Goal: Task Accomplishment & Management: Use online tool/utility

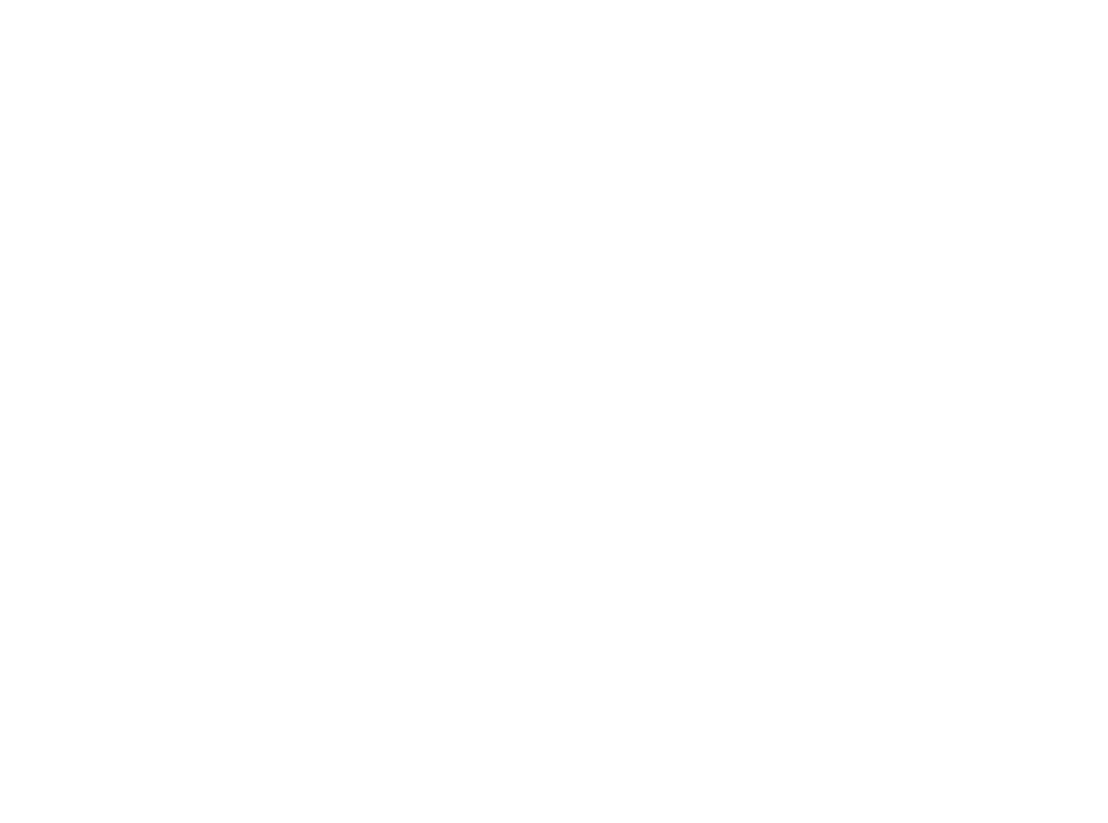
click at [916, 18] on div at bounding box center [554, 411] width 1108 height 823
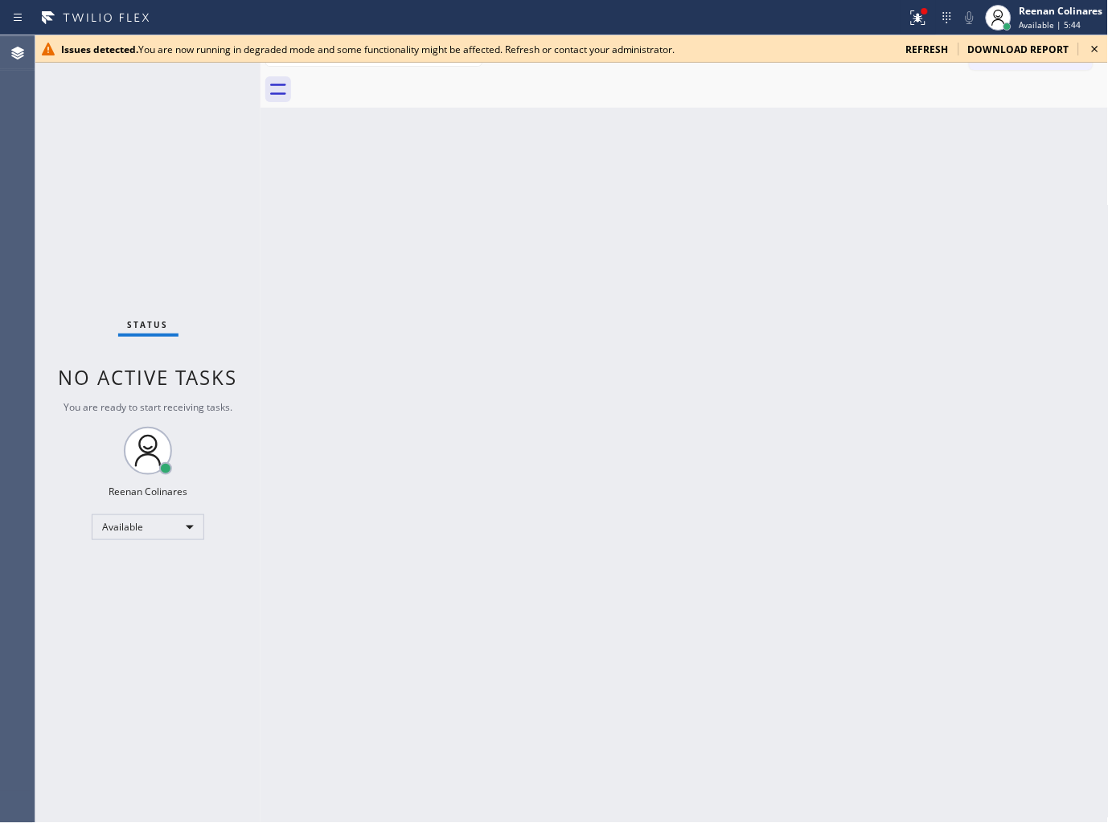
click at [820, 97] on div at bounding box center [702, 90] width 813 height 36
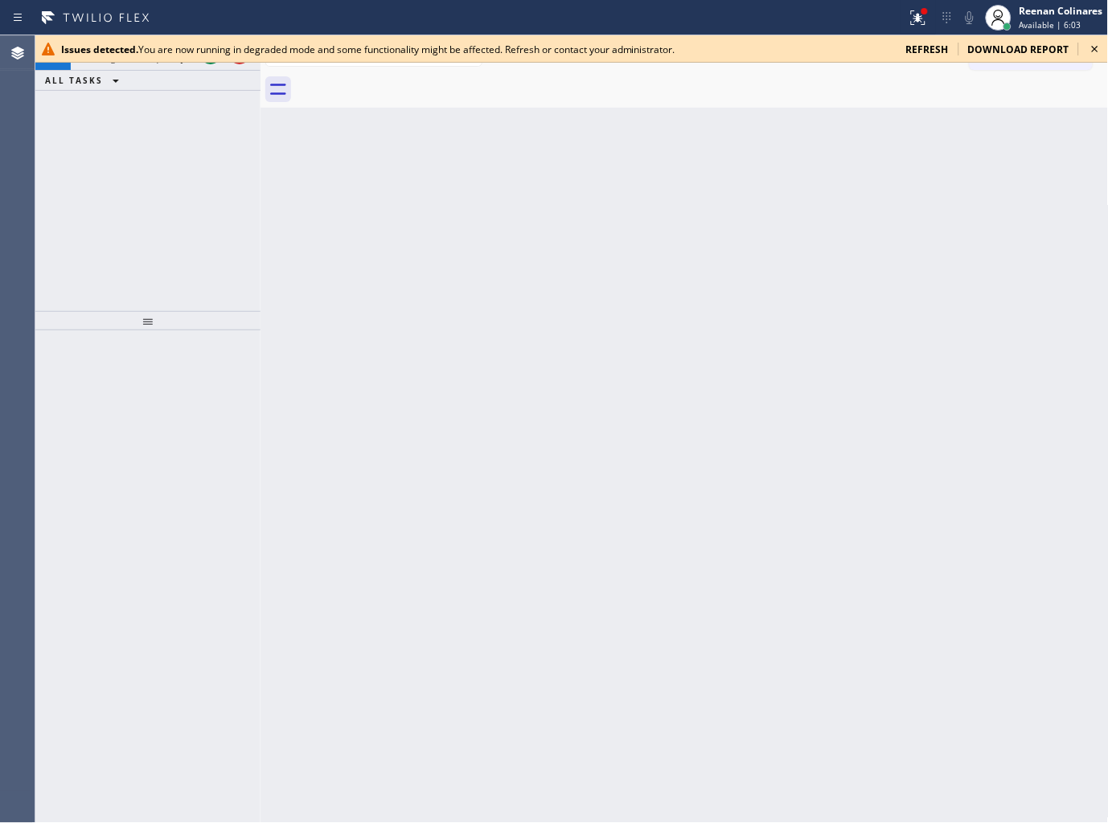
click at [942, 50] on span "refresh" at bounding box center [927, 50] width 43 height 14
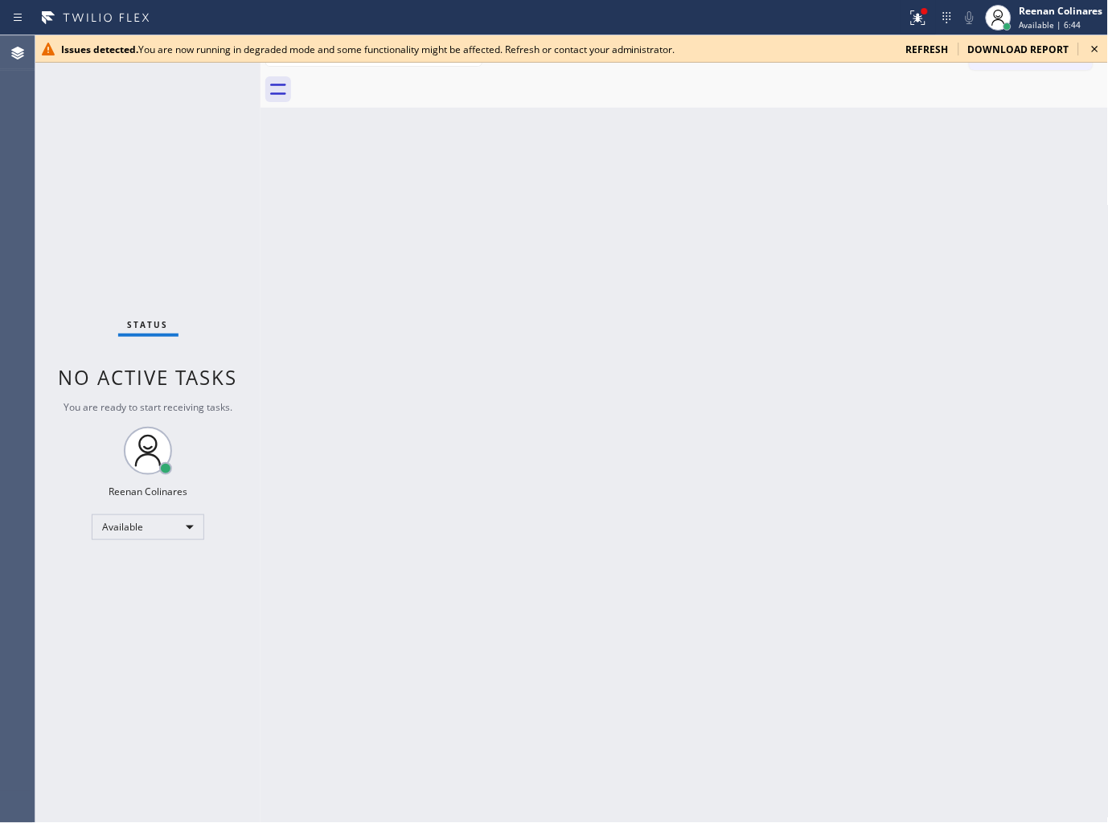
click at [872, 107] on div at bounding box center [702, 90] width 813 height 36
click at [916, 26] on icon at bounding box center [917, 17] width 19 height 19
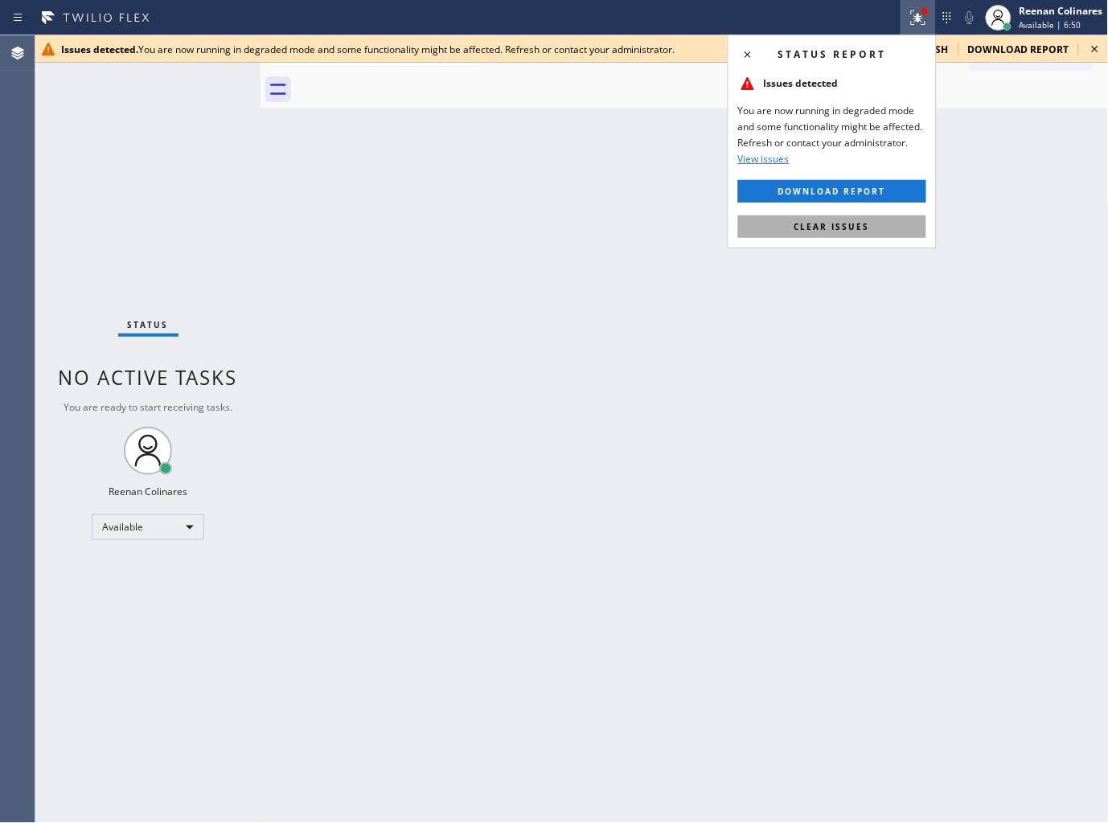
click at [801, 229] on span "Clear issues" at bounding box center [832, 226] width 76 height 11
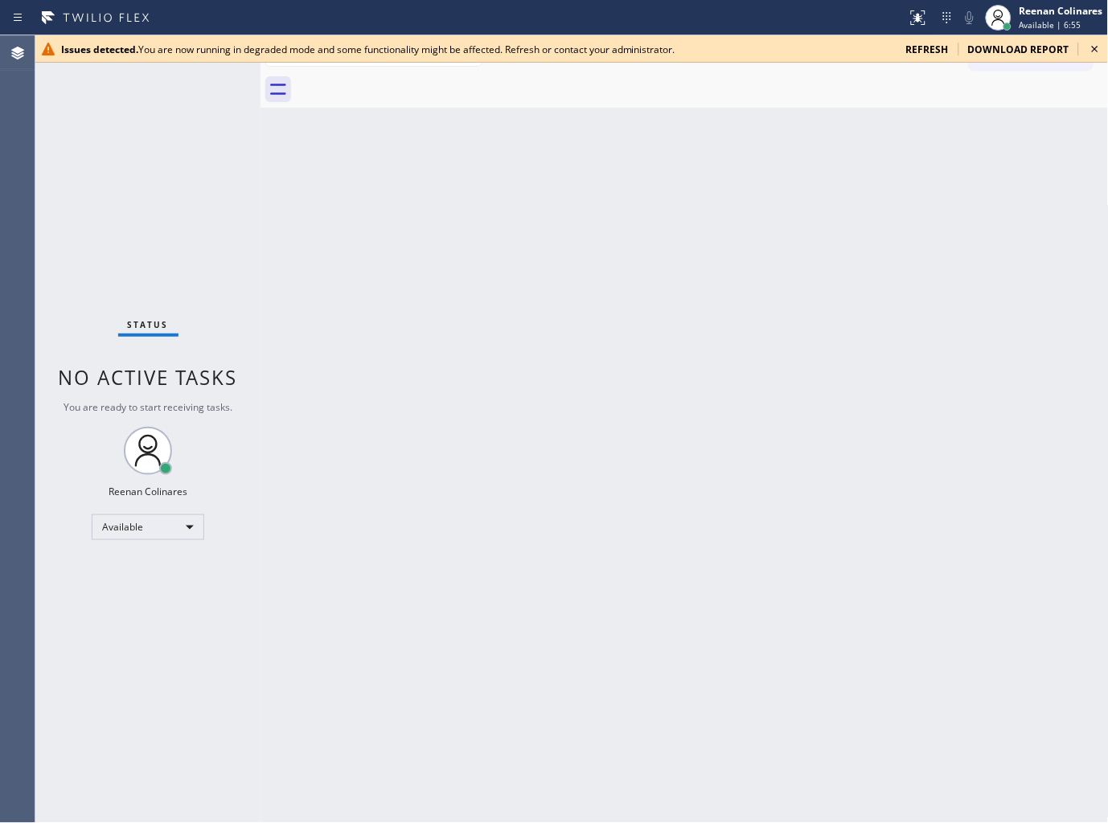
click at [597, 109] on div "Back to Dashboard Change Sender ID Customers Technicians Select a contact Outbo…" at bounding box center [684, 429] width 848 height 788
click at [919, 41] on div "Issues detected. You are now running in degraded mode and some functionality mi…" at bounding box center [571, 48] width 1072 height 27
click at [914, 50] on span "refresh" at bounding box center [927, 50] width 43 height 14
click at [635, 90] on div at bounding box center [702, 90] width 813 height 36
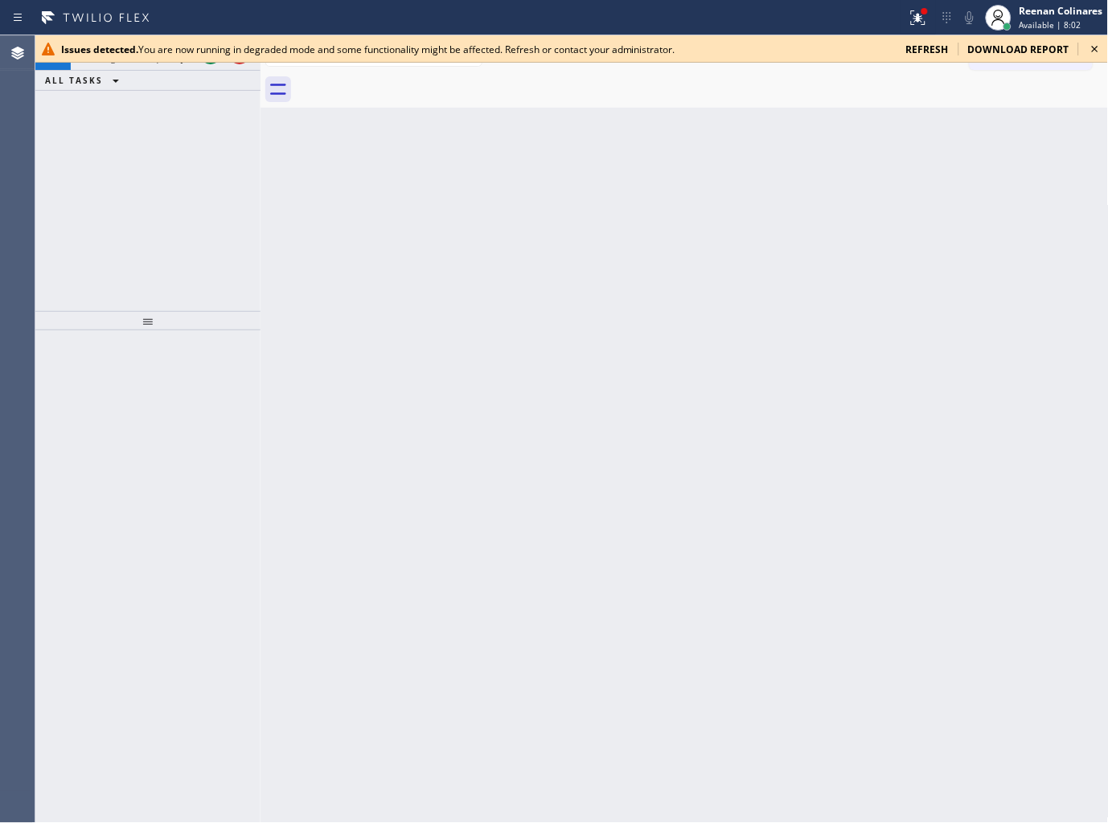
click at [182, 62] on div at bounding box center [571, 62] width 1072 height 1
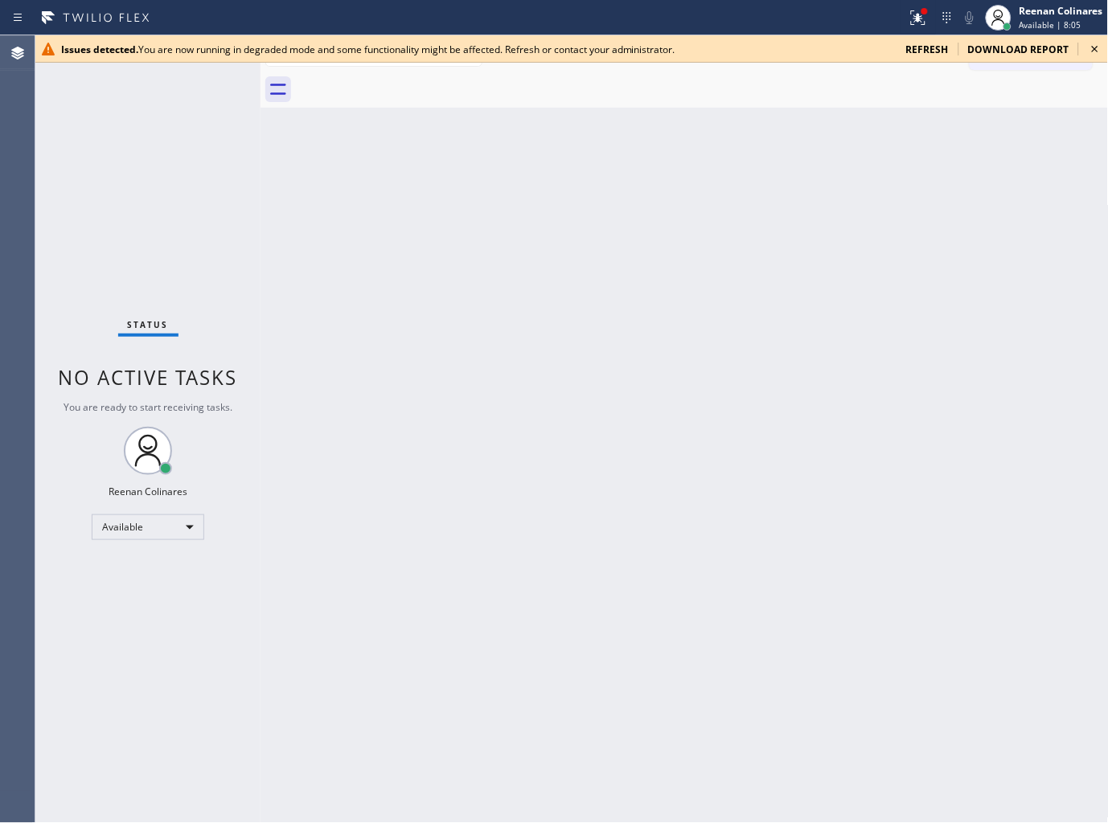
click at [159, 69] on div "Status No active tasks You are ready to start receiving tasks. Reenan Colinares…" at bounding box center [147, 429] width 225 height 788
drag, startPoint x: 178, startPoint y: 60, endPoint x: 195, endPoint y: 64, distance: 16.6
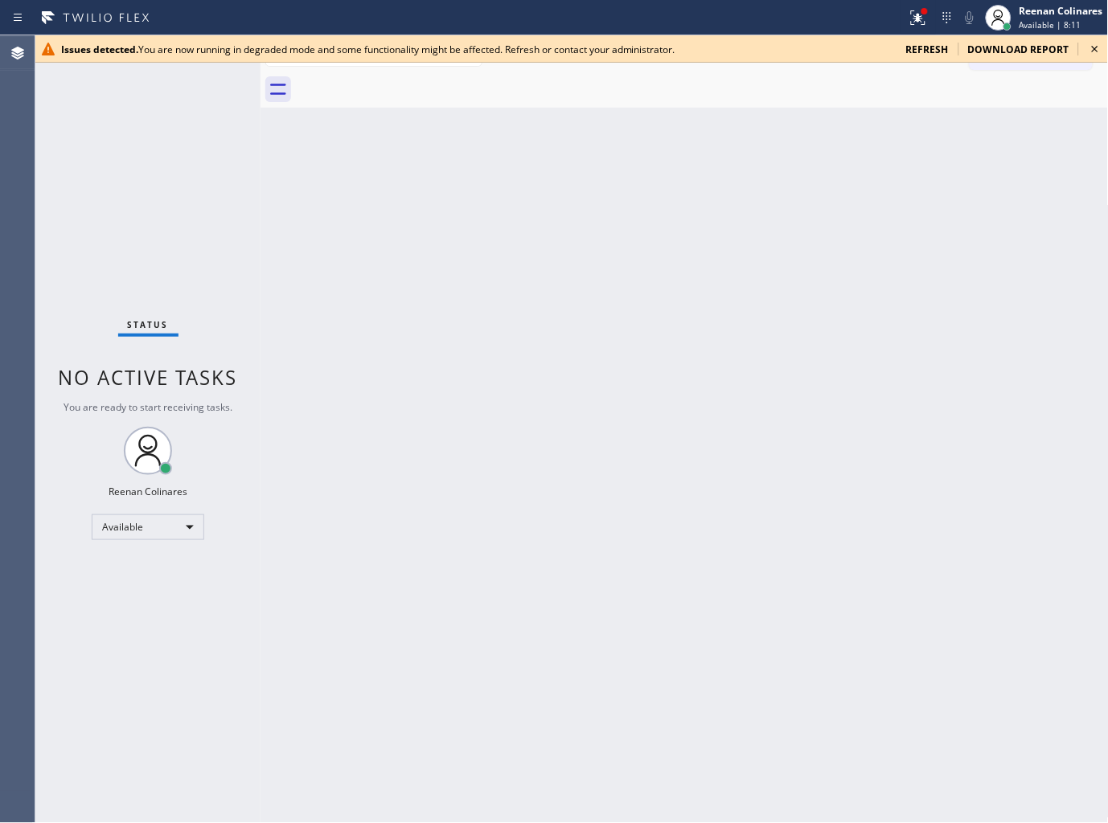
click at [179, 62] on div "Issues detected. You are now running in degraded mode and some functionality mi…" at bounding box center [571, 48] width 1072 height 27
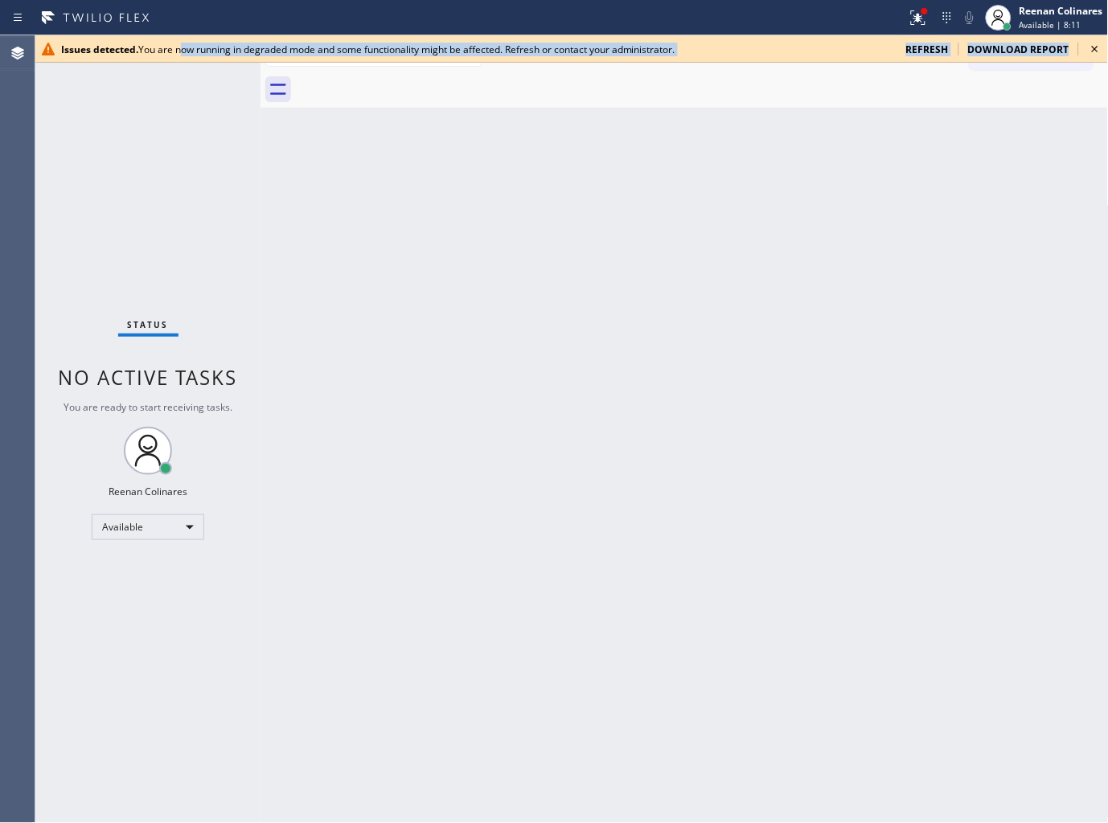
click at [920, 58] on div "Issues detected. You are now running in degraded mode and some functionality mi…" at bounding box center [571, 48] width 1072 height 27
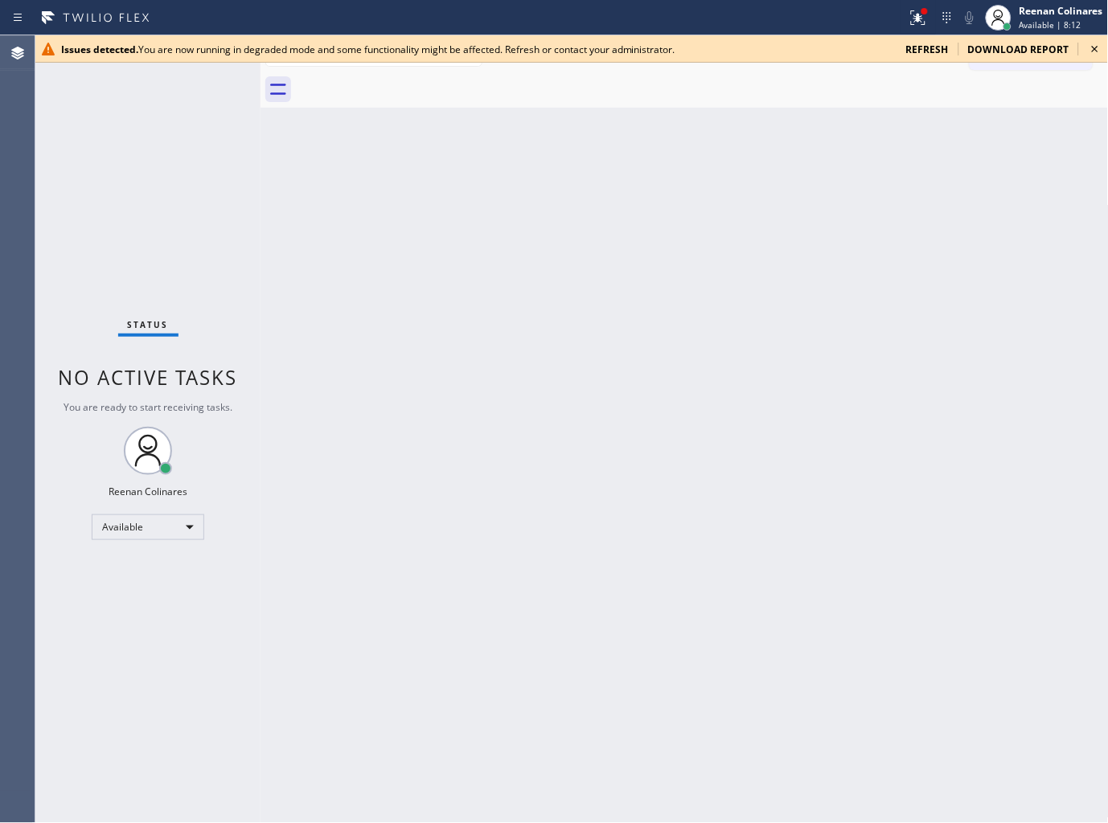
click at [926, 50] on span "refresh" at bounding box center [927, 50] width 43 height 14
click at [716, 121] on div "Back to Dashboard Change Sender ID Customers Technicians Select a contact Outbo…" at bounding box center [684, 429] width 848 height 788
click at [922, 14] on div at bounding box center [925, 11] width 10 height 10
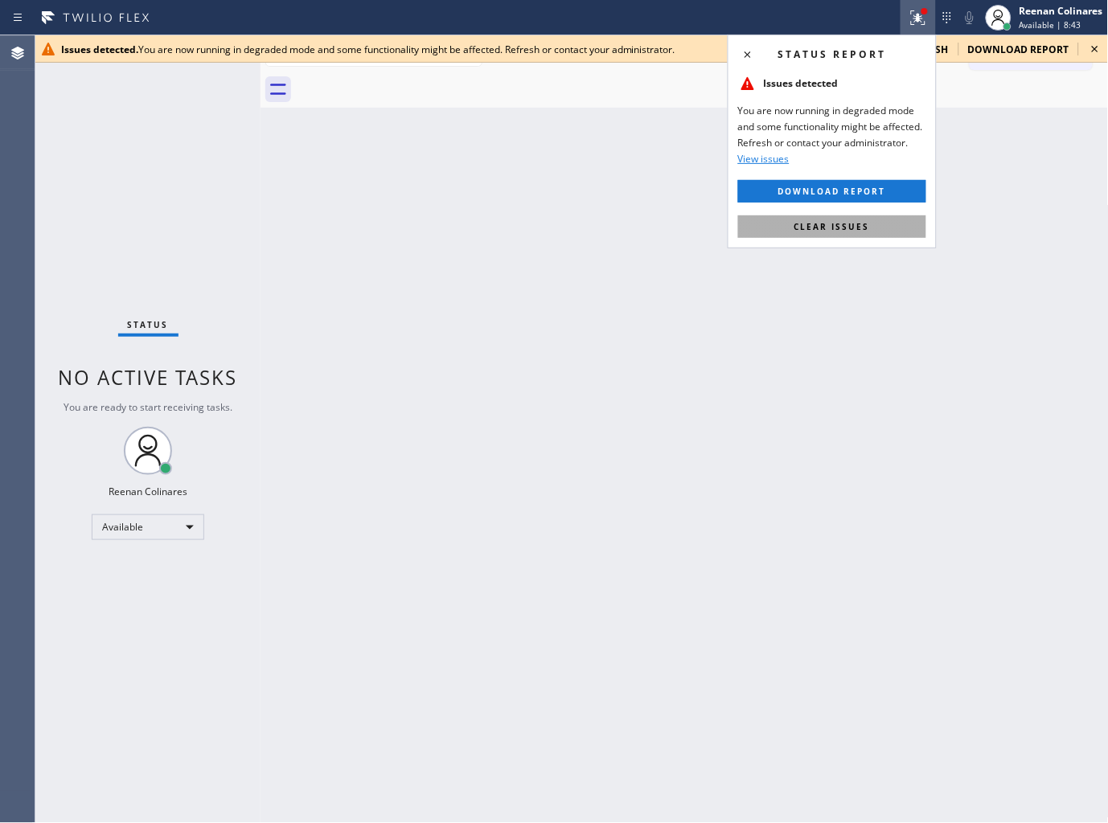
click at [789, 225] on button "Clear issues" at bounding box center [832, 226] width 188 height 23
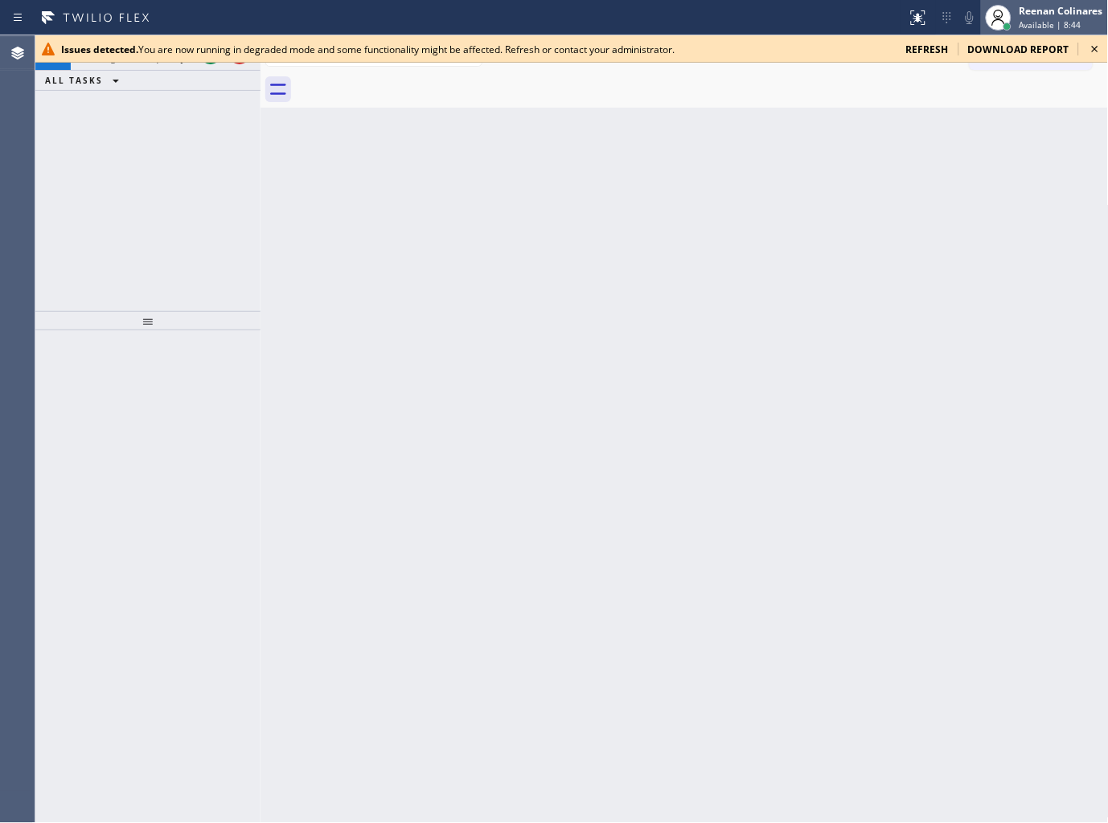
click at [1060, 14] on div "Reenan Colinares" at bounding box center [1061, 11] width 84 height 14
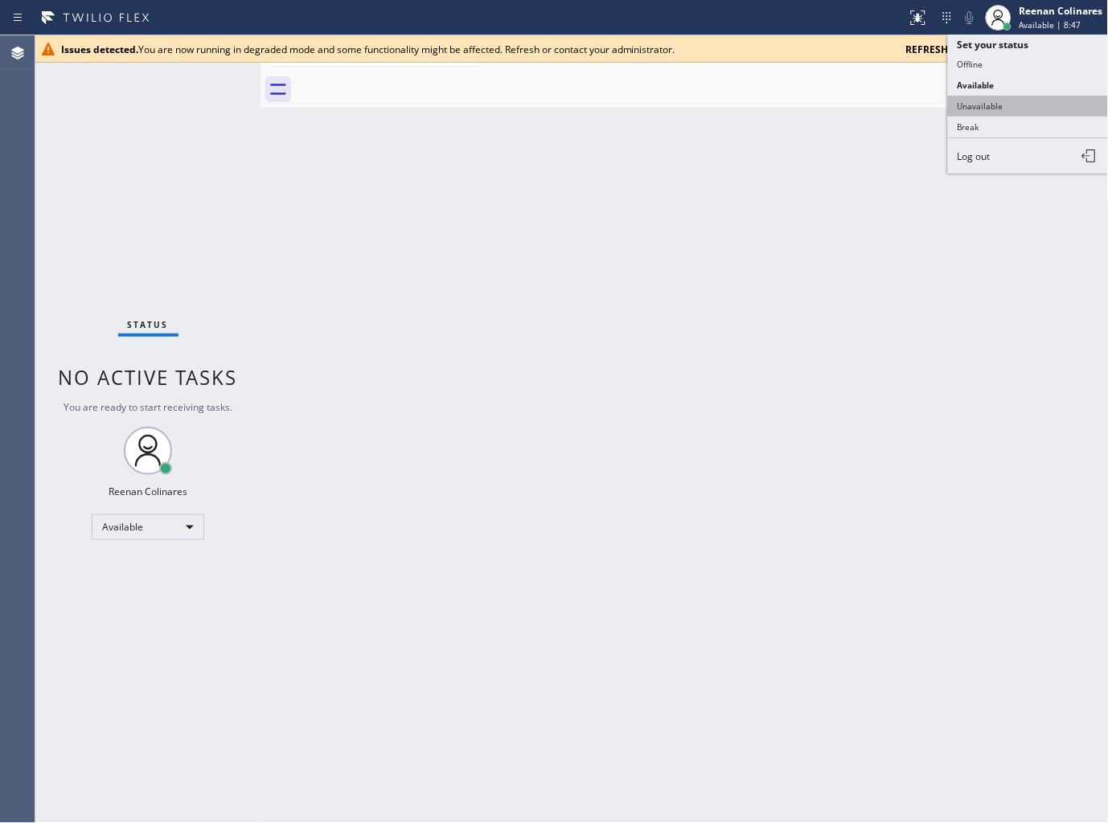
click at [966, 107] on button "Unavailable" at bounding box center [1028, 106] width 161 height 21
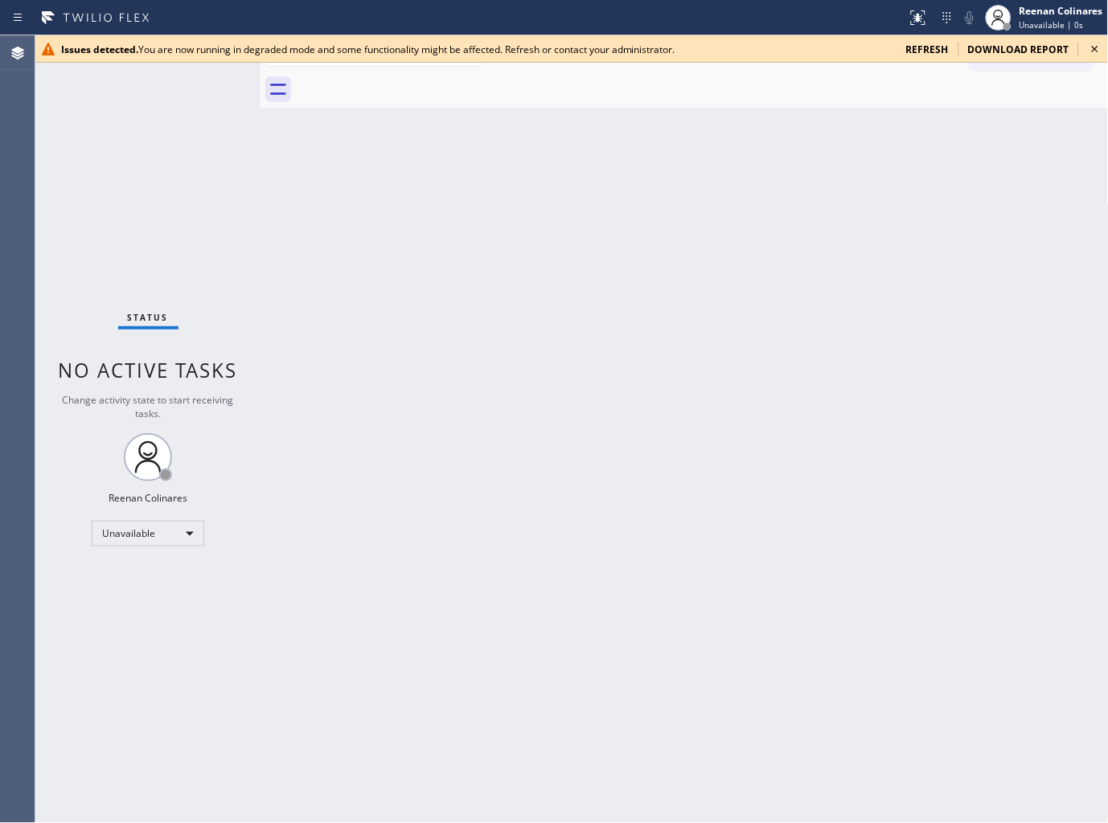
click at [627, 146] on div "Back to Dashboard Change Sender ID Customers Technicians Select a contact Outbo…" at bounding box center [684, 429] width 848 height 788
click at [936, 50] on span "refresh" at bounding box center [927, 50] width 43 height 14
click at [729, 140] on div "Back to Dashboard Change Sender ID Customers Technicians Select a contact Outbo…" at bounding box center [684, 429] width 848 height 788
click at [922, 22] on icon at bounding box center [917, 17] width 19 height 19
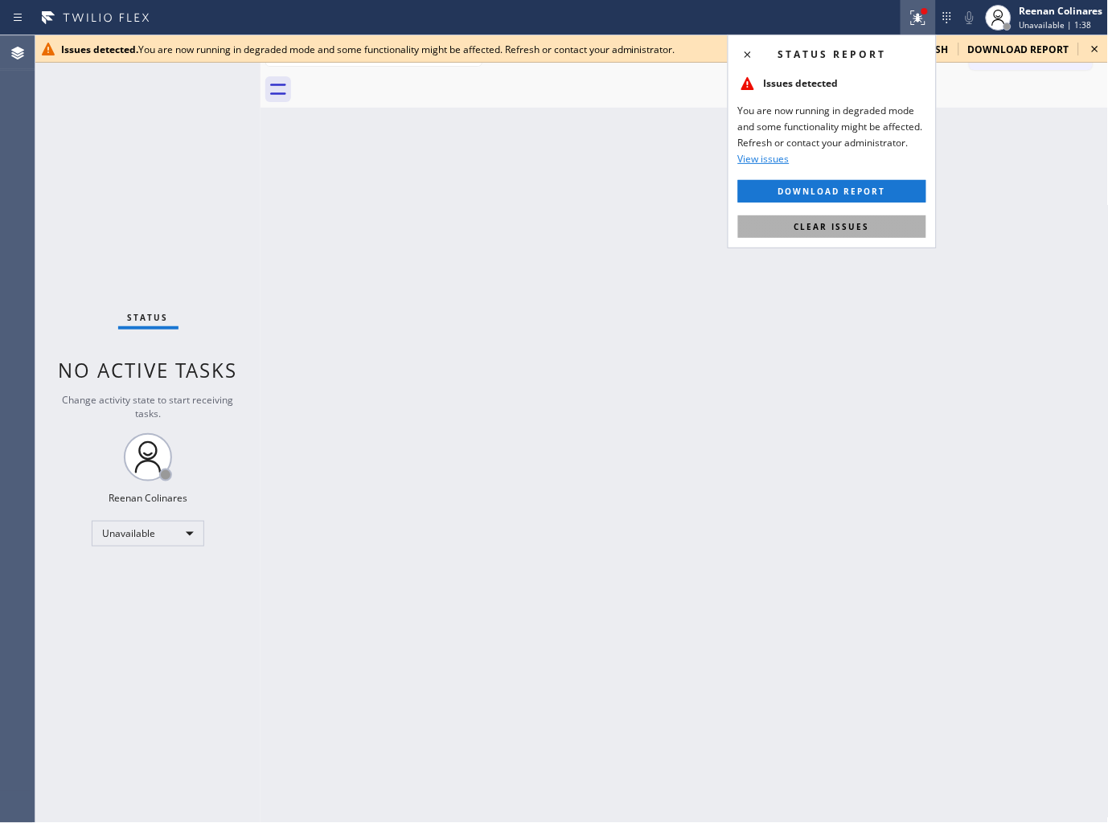
click at [809, 233] on button "Clear issues" at bounding box center [832, 226] width 188 height 23
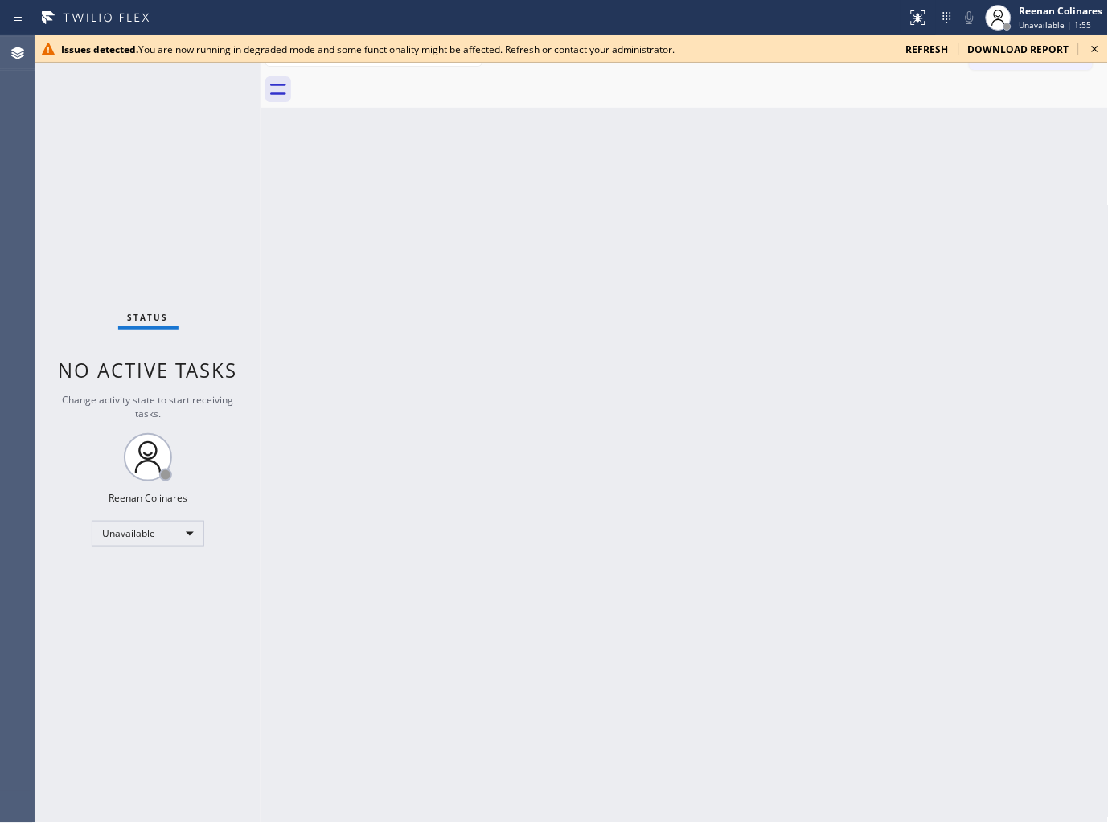
drag, startPoint x: 609, startPoint y: 108, endPoint x: 871, endPoint y: 56, distance: 267.1
click at [655, 106] on div at bounding box center [702, 90] width 813 height 36
click at [926, 49] on span "refresh" at bounding box center [927, 50] width 43 height 14
click at [914, 13] on icon at bounding box center [917, 17] width 19 height 19
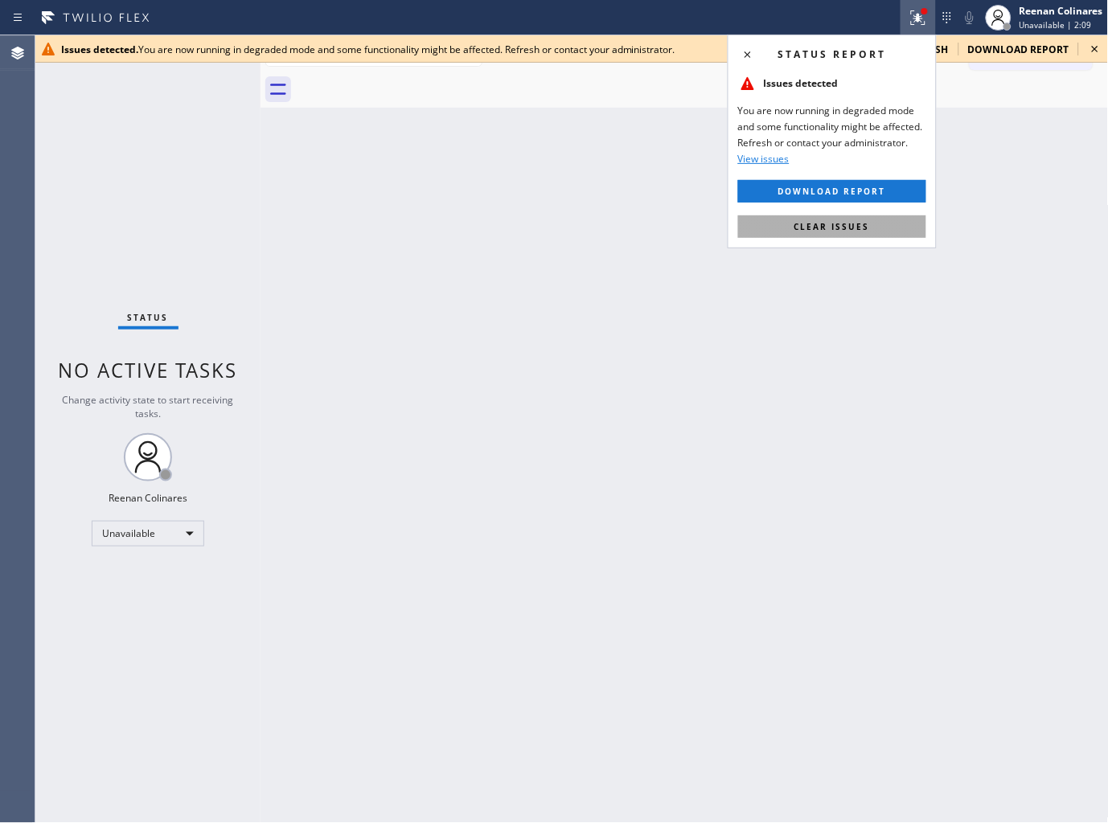
click at [849, 223] on span "Clear issues" at bounding box center [832, 226] width 76 height 11
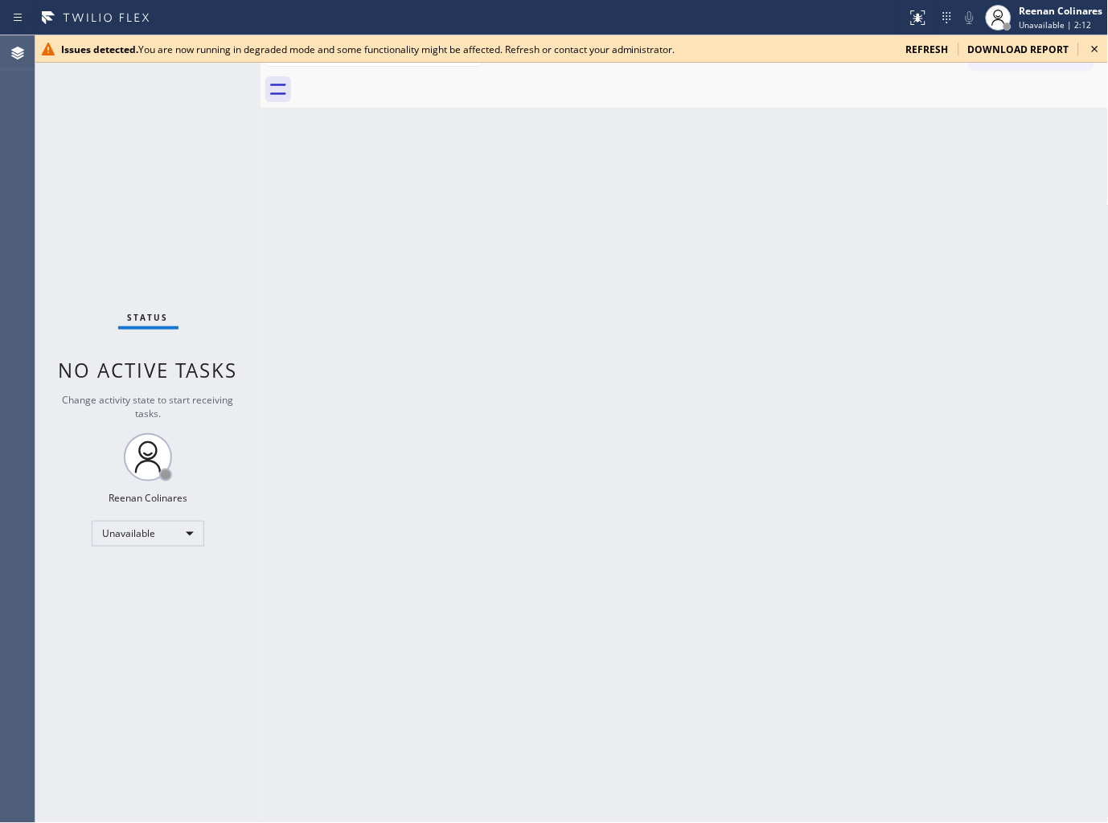
click at [888, 227] on div "Back to Dashboard Change Sender ID Customers Technicians Select a contact Outbo…" at bounding box center [684, 429] width 848 height 788
click at [926, 46] on span "refresh" at bounding box center [927, 50] width 43 height 14
click at [1041, 25] on span "Unavailable | 6:01" at bounding box center [1055, 24] width 72 height 11
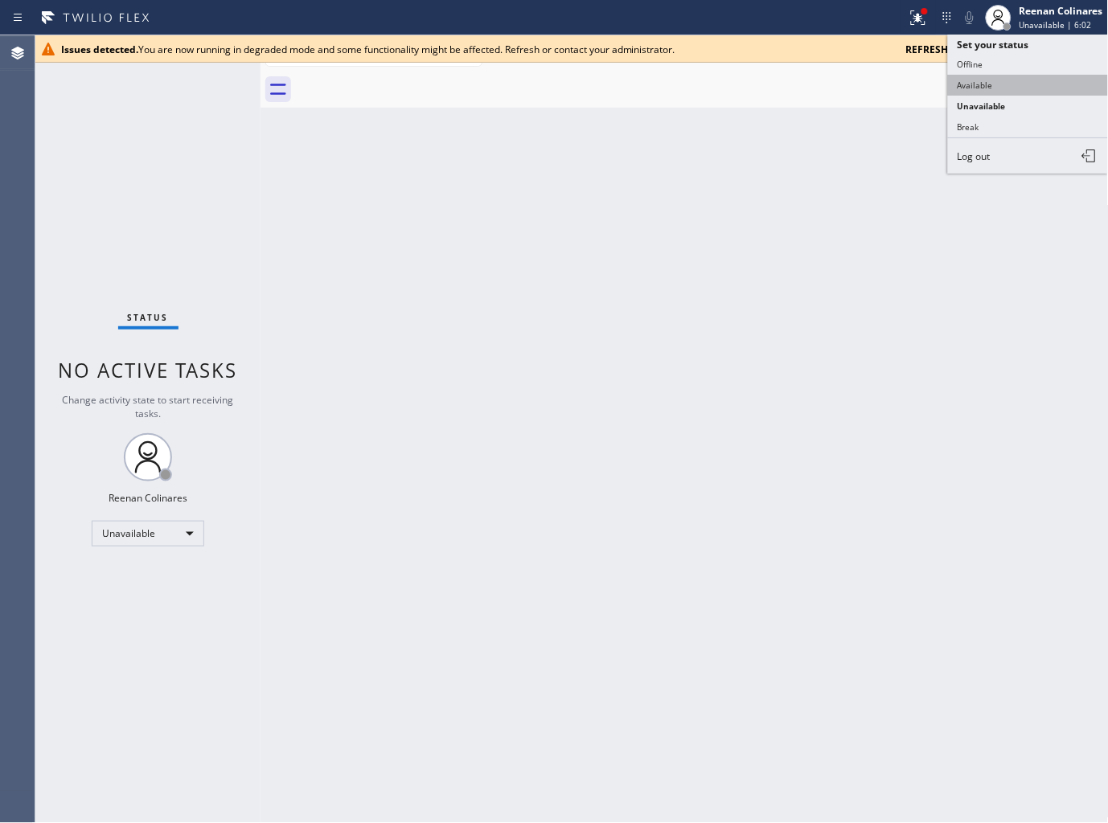
click at [991, 80] on button "Available" at bounding box center [1028, 85] width 161 height 21
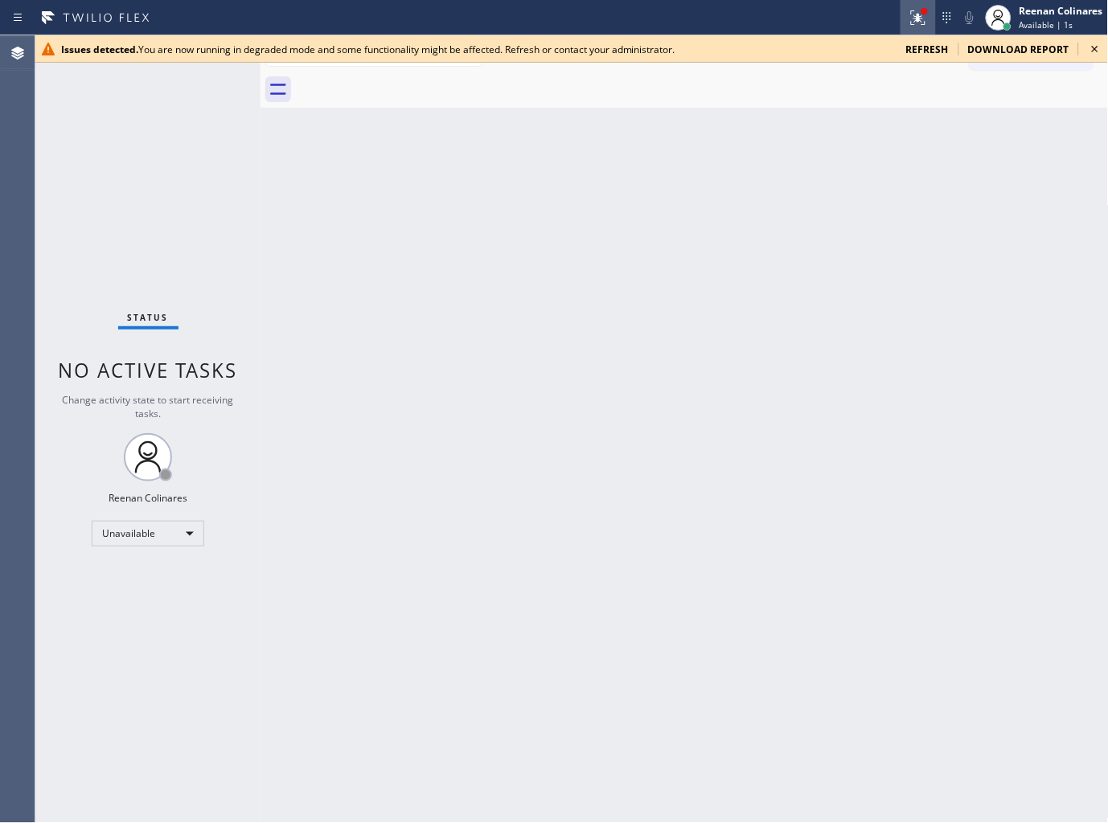
click at [917, 16] on icon at bounding box center [918, 17] width 14 height 14
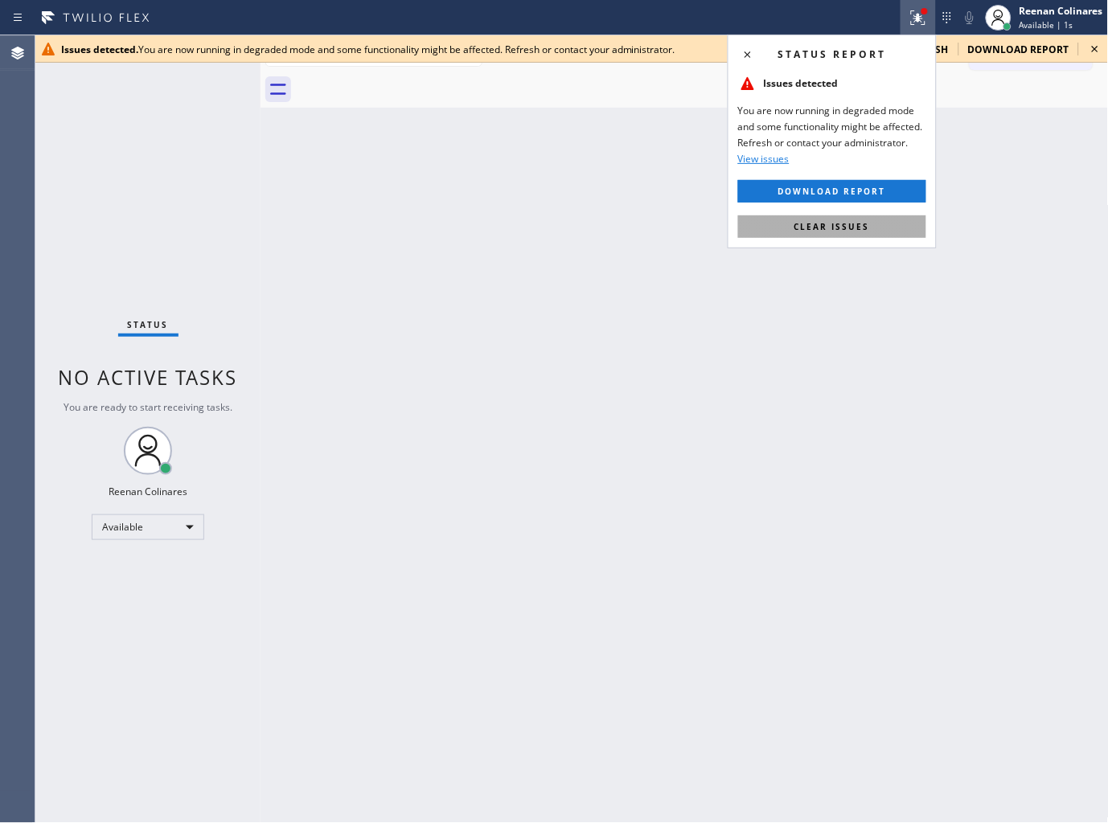
click at [864, 222] on span "Clear issues" at bounding box center [832, 226] width 76 height 11
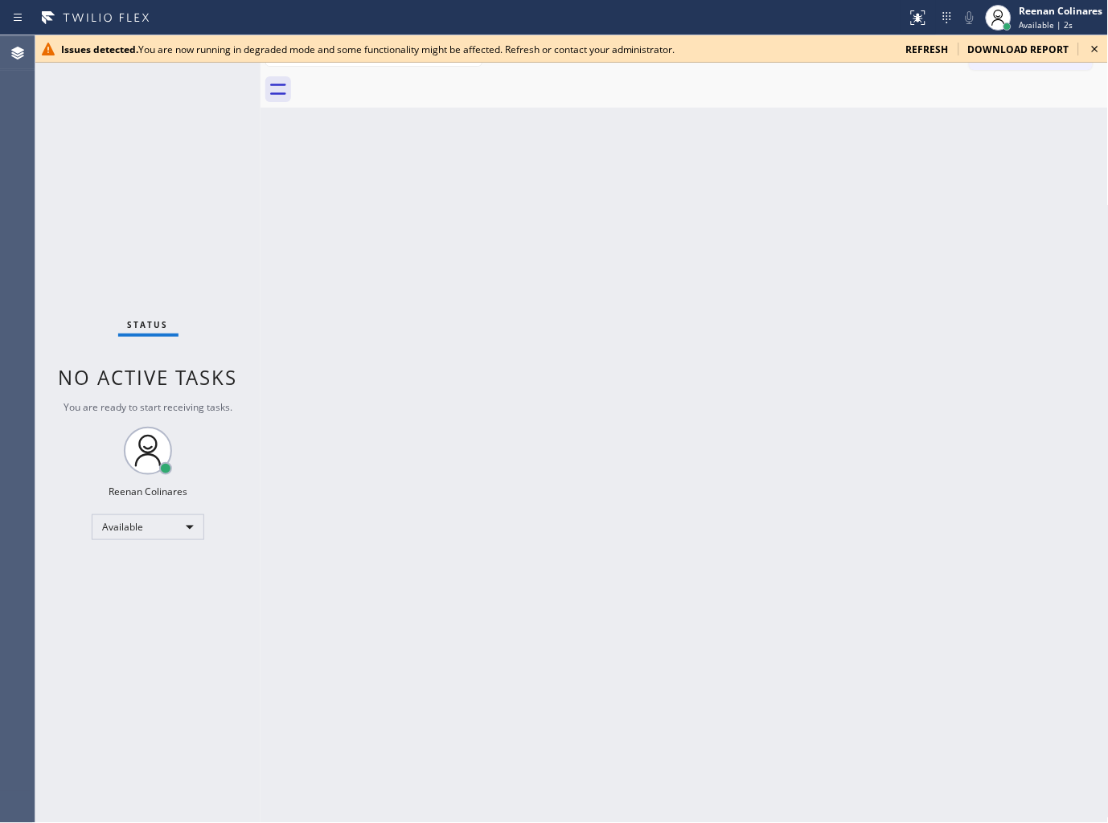
click at [925, 45] on span "refresh" at bounding box center [927, 50] width 43 height 14
click at [945, 92] on div at bounding box center [702, 90] width 813 height 36
click at [1047, 13] on div "Reenan Colinares" at bounding box center [1061, 11] width 84 height 14
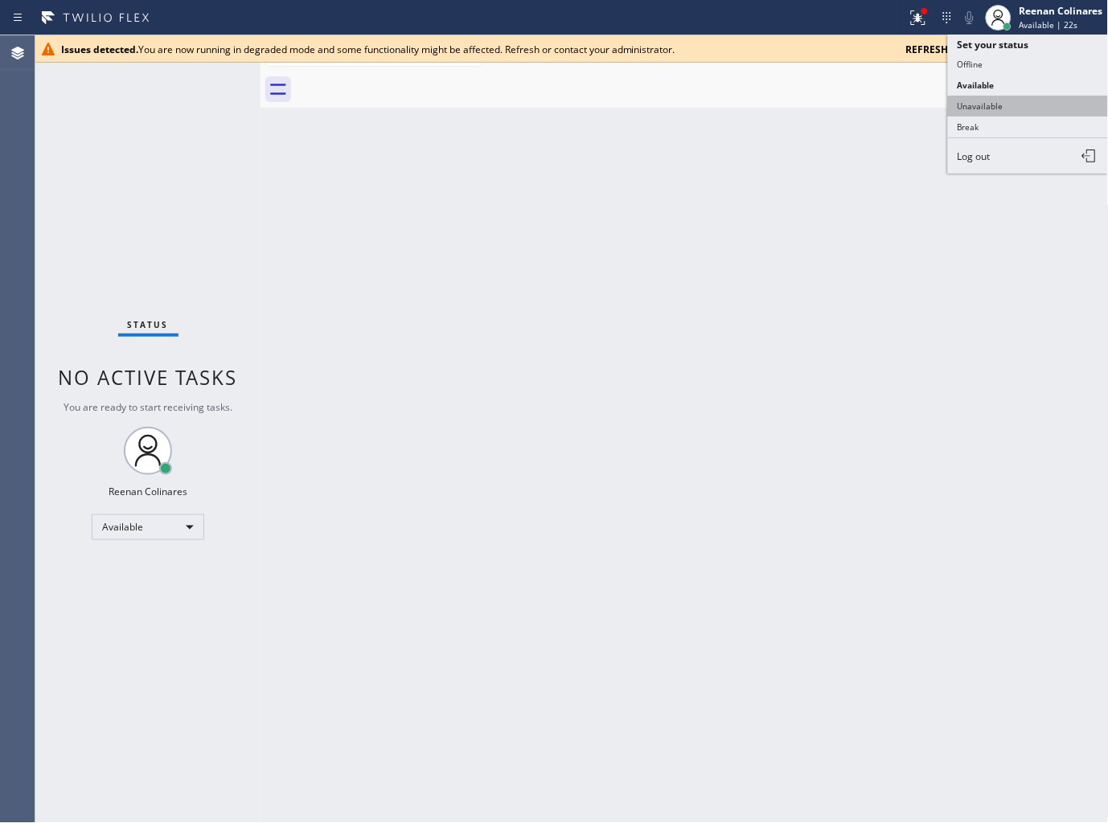
click at [967, 105] on button "Unavailable" at bounding box center [1028, 106] width 161 height 21
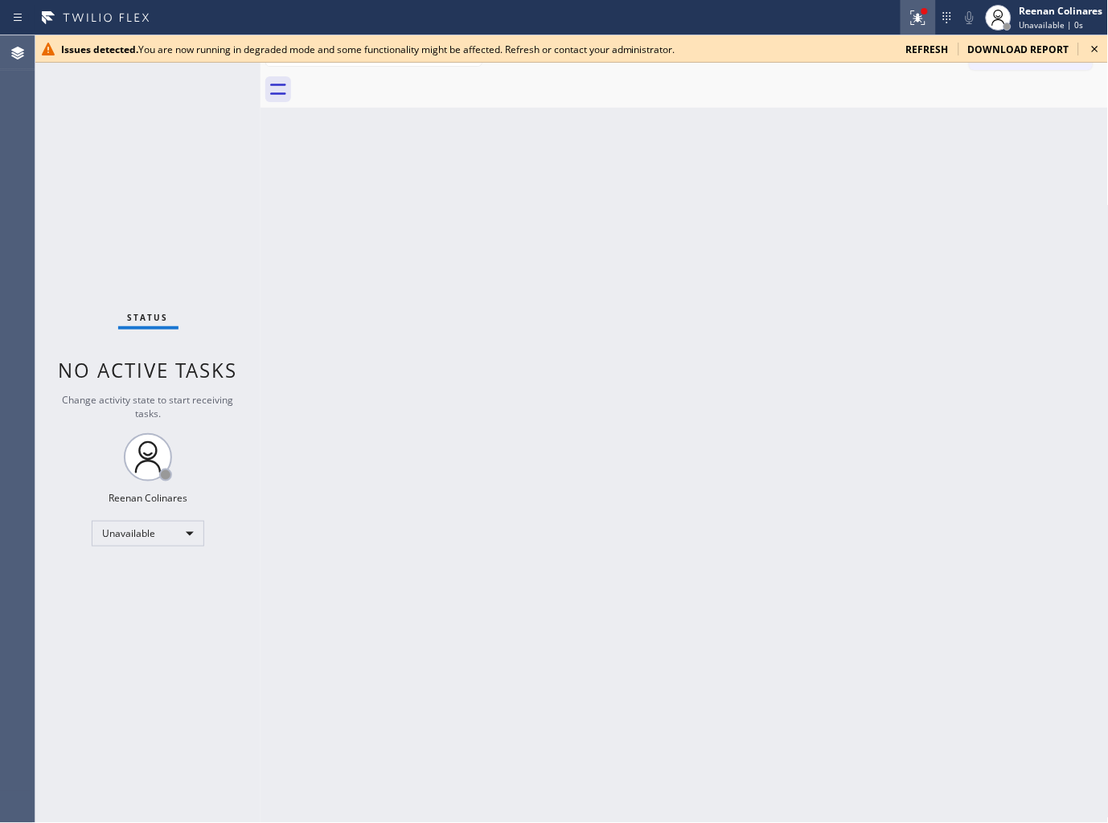
click at [915, 21] on icon at bounding box center [918, 17] width 14 height 14
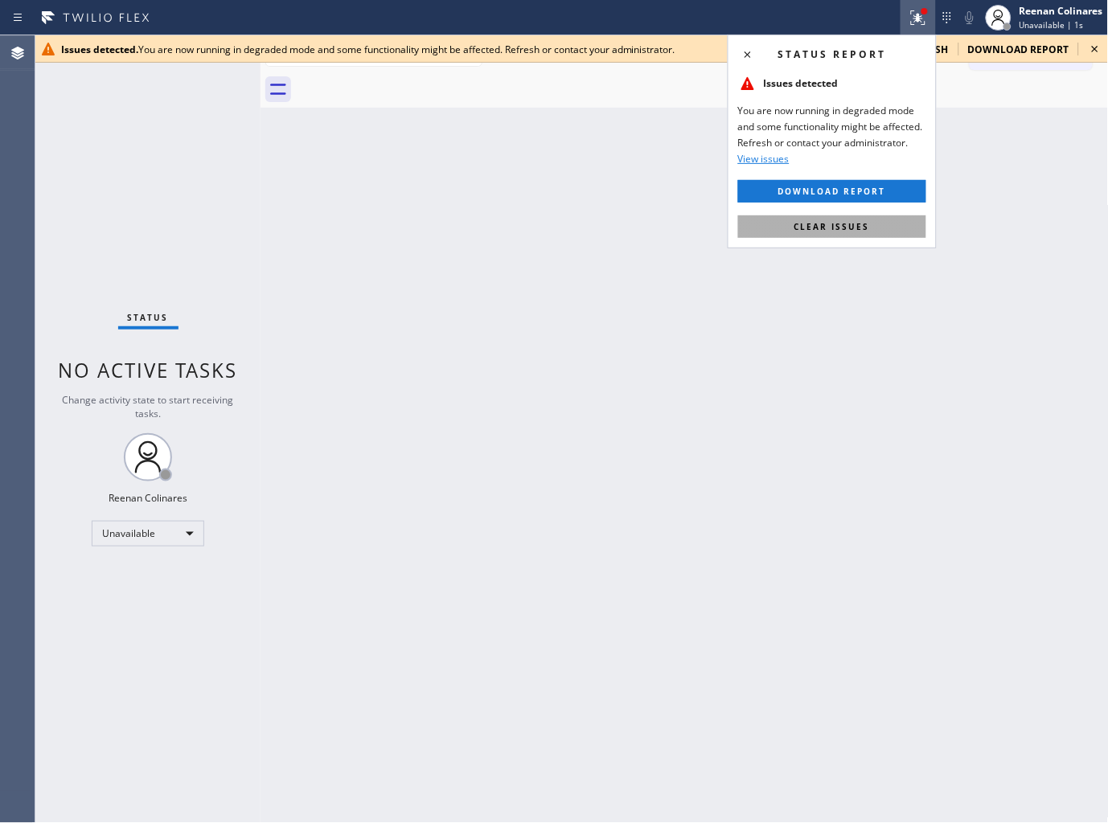
click at [832, 226] on span "Clear issues" at bounding box center [832, 226] width 76 height 11
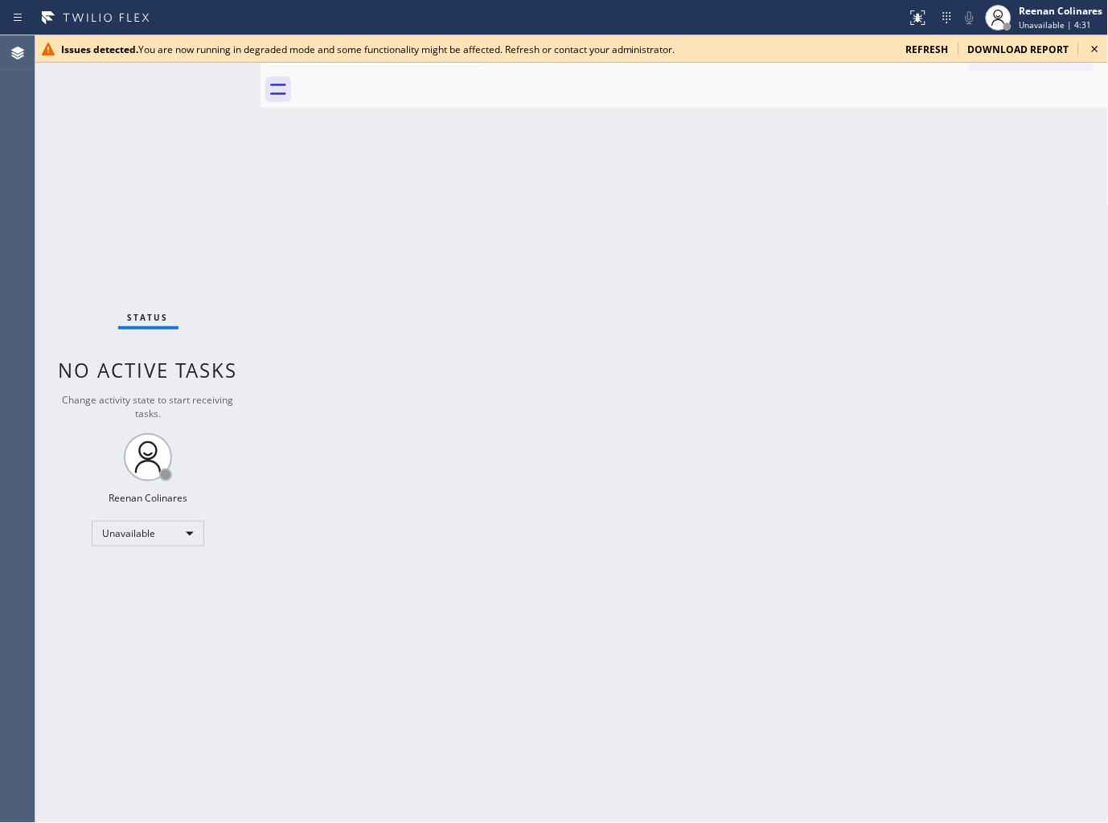
click at [923, 45] on span "refresh" at bounding box center [927, 50] width 43 height 14
click at [809, 148] on div "Back to Dashboard Change Sender ID Customers Technicians Select a contact Outbo…" at bounding box center [684, 429] width 848 height 788
click at [933, 50] on span "refresh" at bounding box center [927, 50] width 43 height 14
click at [920, 43] on span "refresh" at bounding box center [927, 50] width 43 height 14
click at [923, 8] on div at bounding box center [925, 11] width 10 height 10
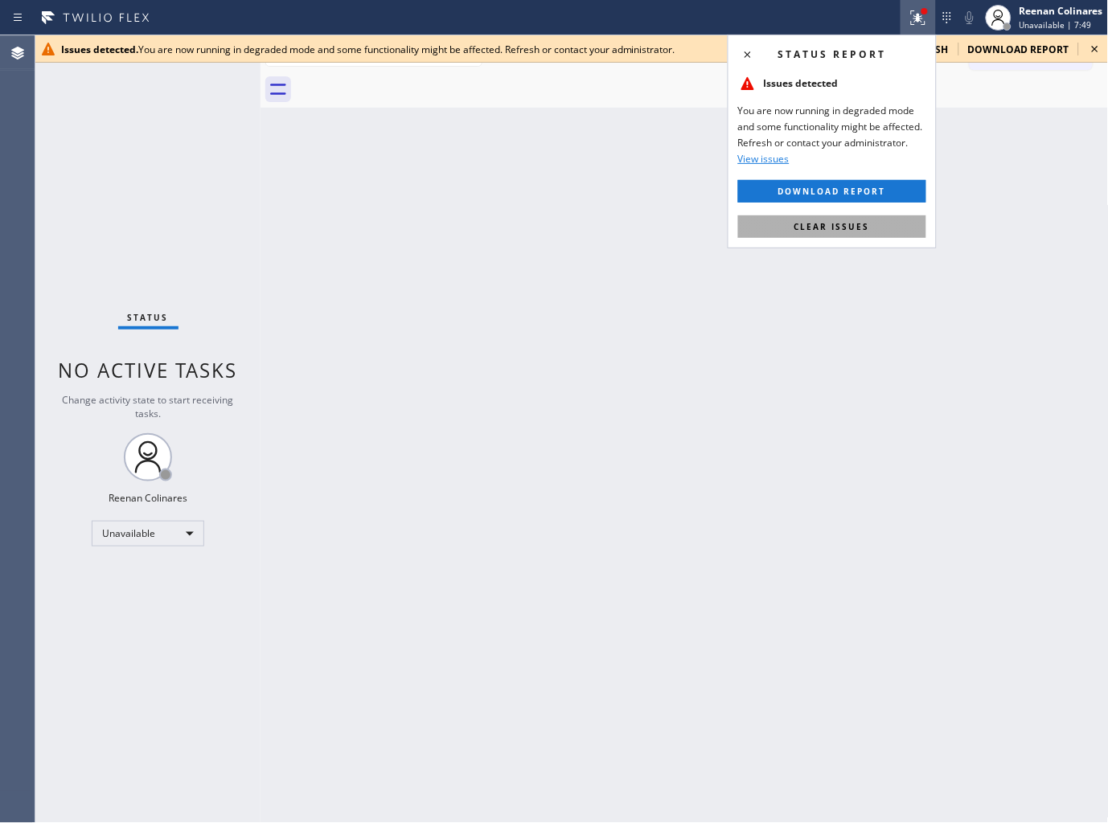
click at [810, 233] on button "Clear issues" at bounding box center [832, 226] width 188 height 23
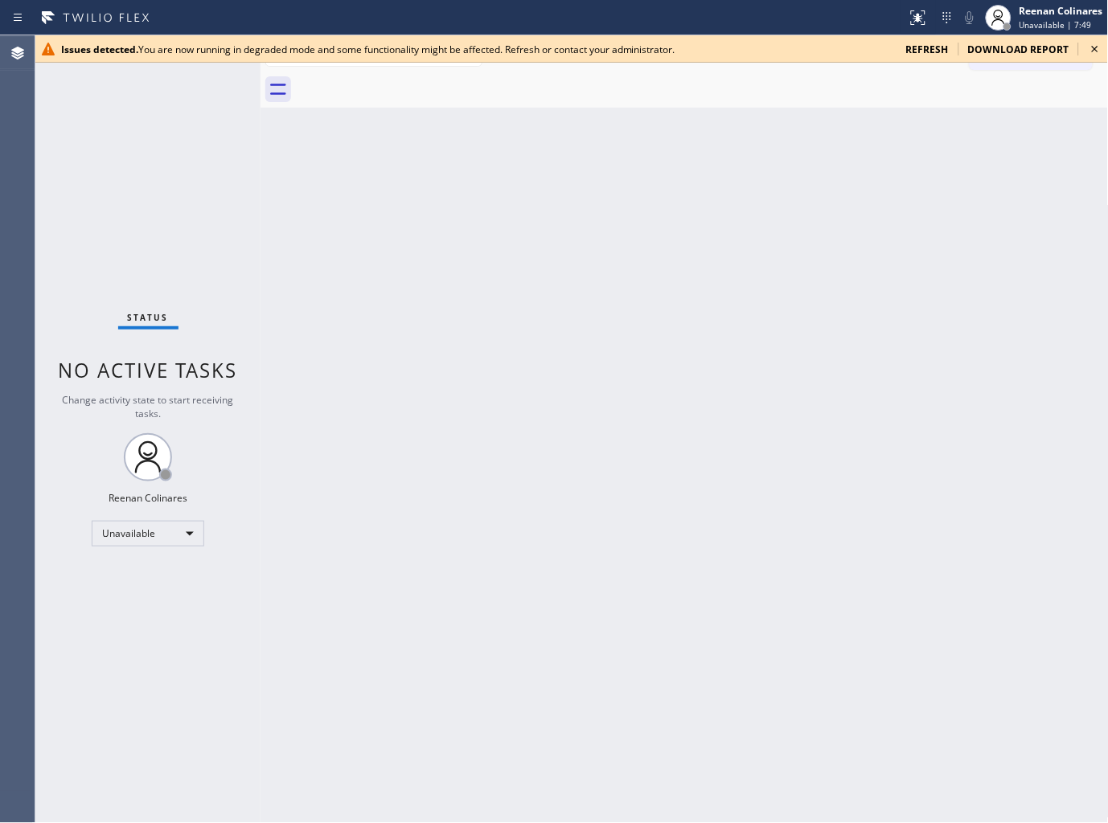
click at [511, 309] on div "Back to Dashboard Change Sender ID Customers Technicians Select a contact Outbo…" at bounding box center [684, 429] width 848 height 788
click at [545, 299] on div "Back to Dashboard Change Sender ID Customers Technicians Select a contact Outbo…" at bounding box center [684, 429] width 848 height 788
click at [929, 50] on span "refresh" at bounding box center [927, 50] width 43 height 14
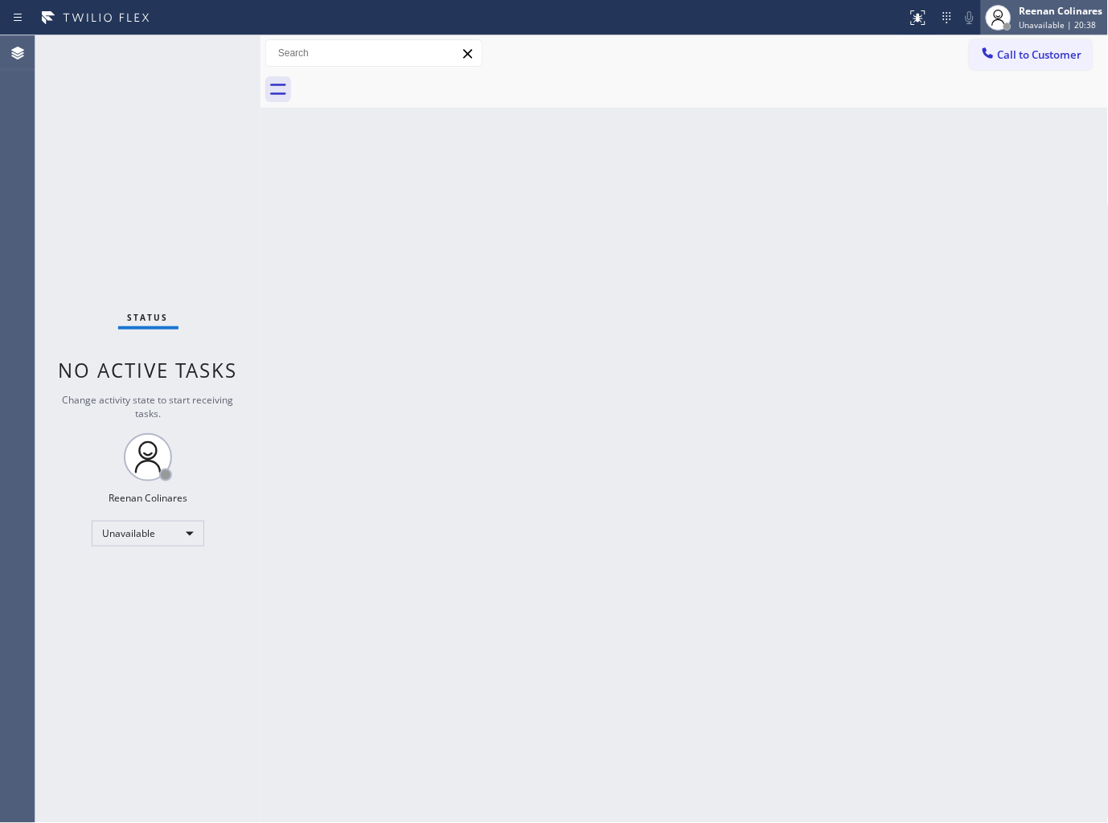
click at [1048, 22] on span "Unavailable | 20:38" at bounding box center [1057, 24] width 77 height 11
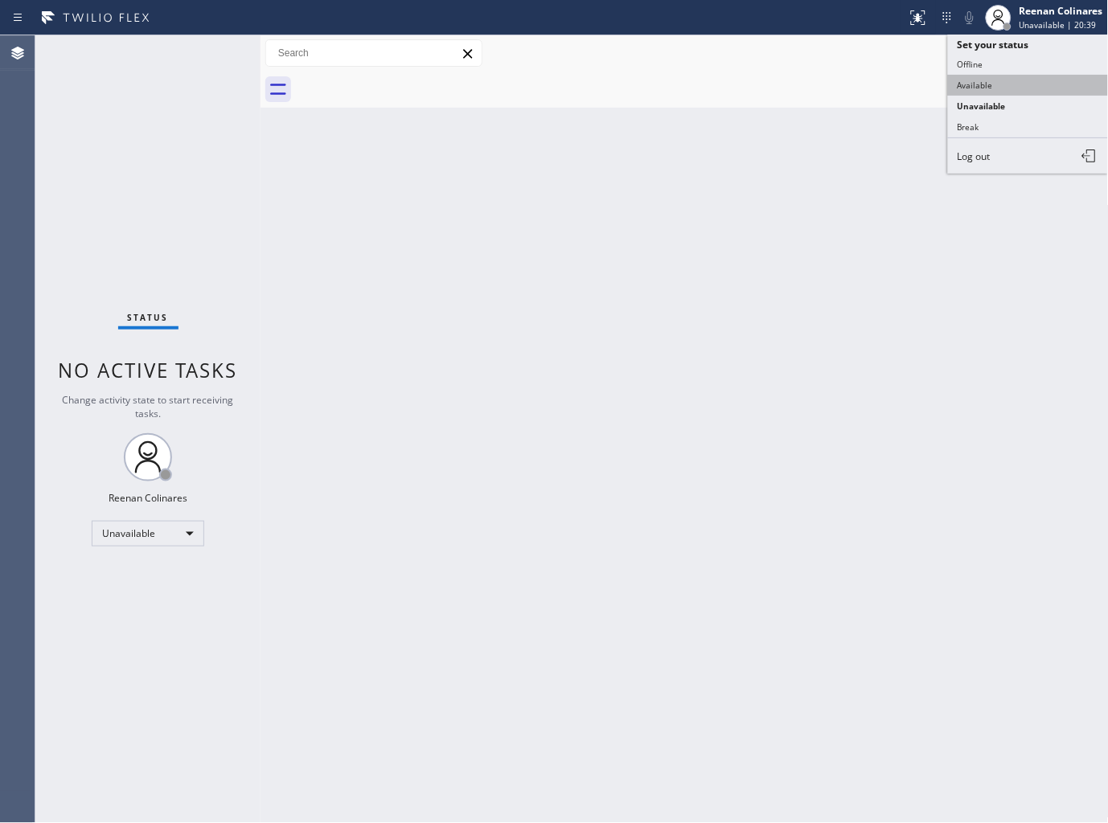
click at [986, 78] on button "Available" at bounding box center [1028, 85] width 161 height 21
click at [647, 157] on div "Back to Dashboard Change Sender ID Customers Technicians Select a contact Outbo…" at bounding box center [684, 429] width 848 height 788
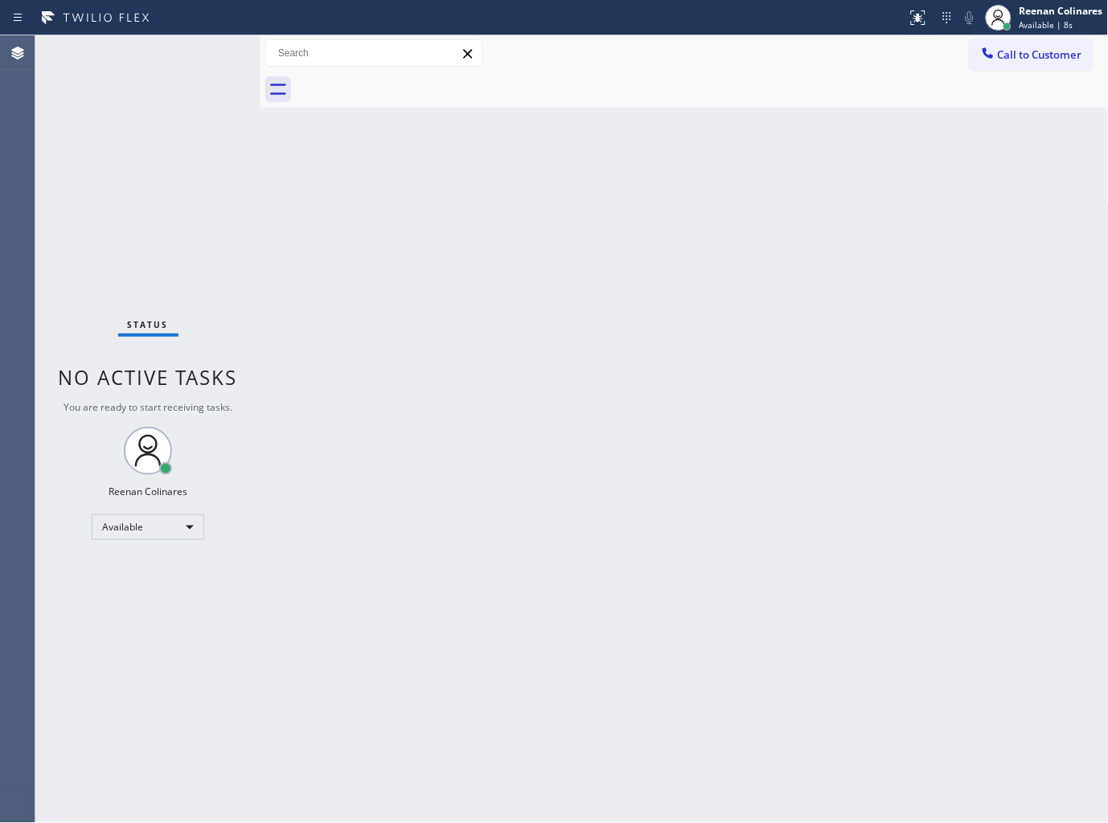
click at [178, 63] on div "Status No active tasks You are ready to start receiving tasks. Reenan Colinares…" at bounding box center [147, 429] width 225 height 788
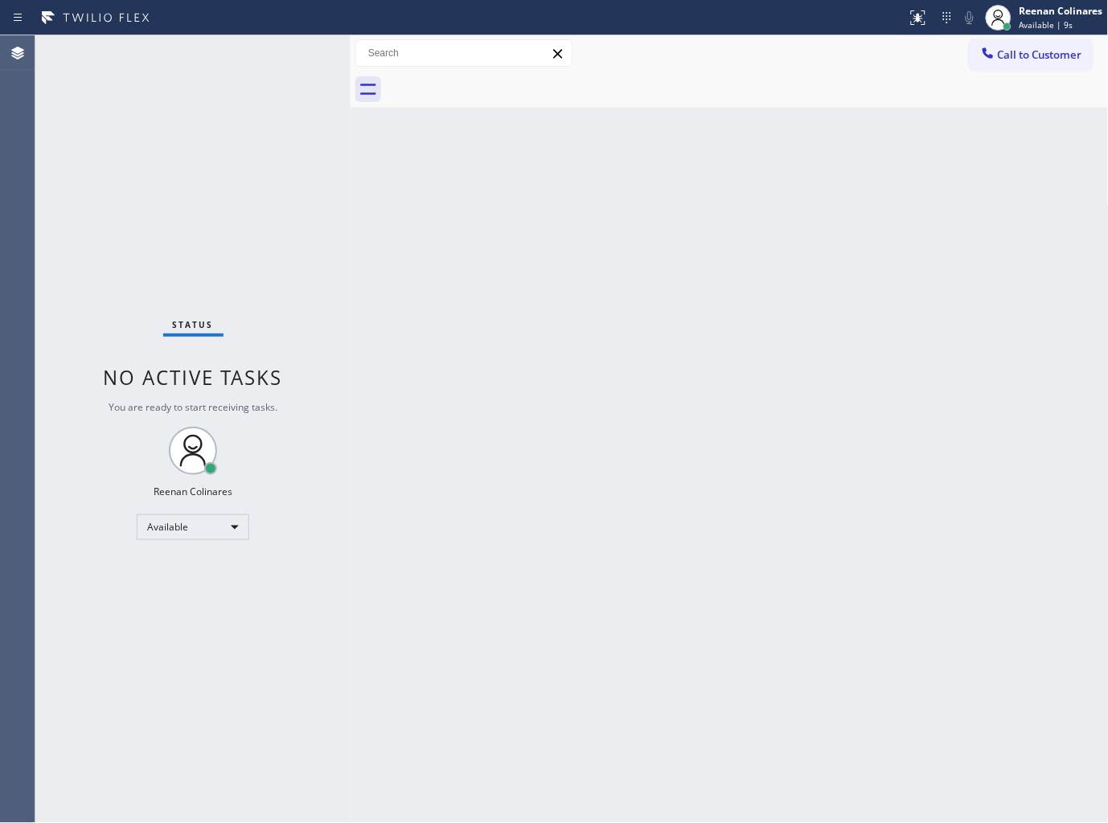
drag, startPoint x: 260, startPoint y: 51, endPoint x: 351, endPoint y: 61, distance: 90.6
click at [351, 61] on div at bounding box center [351, 429] width 0 height 788
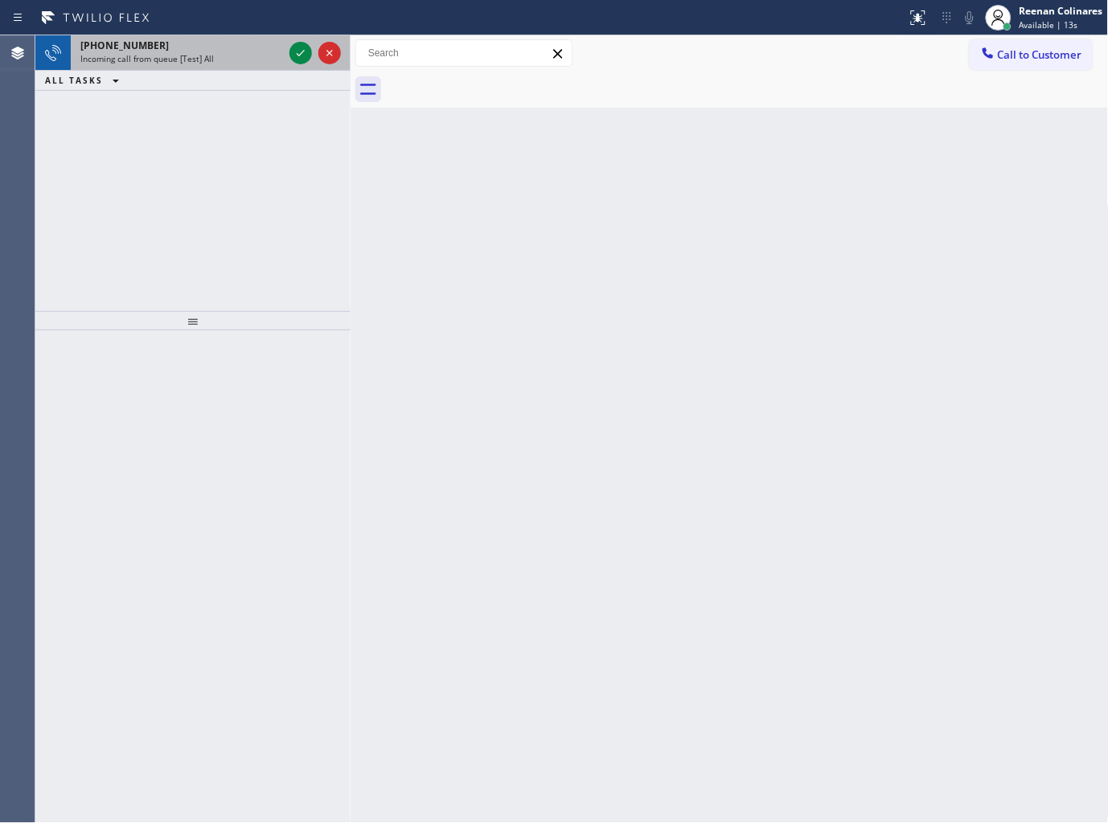
click at [212, 62] on div "Incoming call from queue [Test] All" at bounding box center [181, 58] width 203 height 11
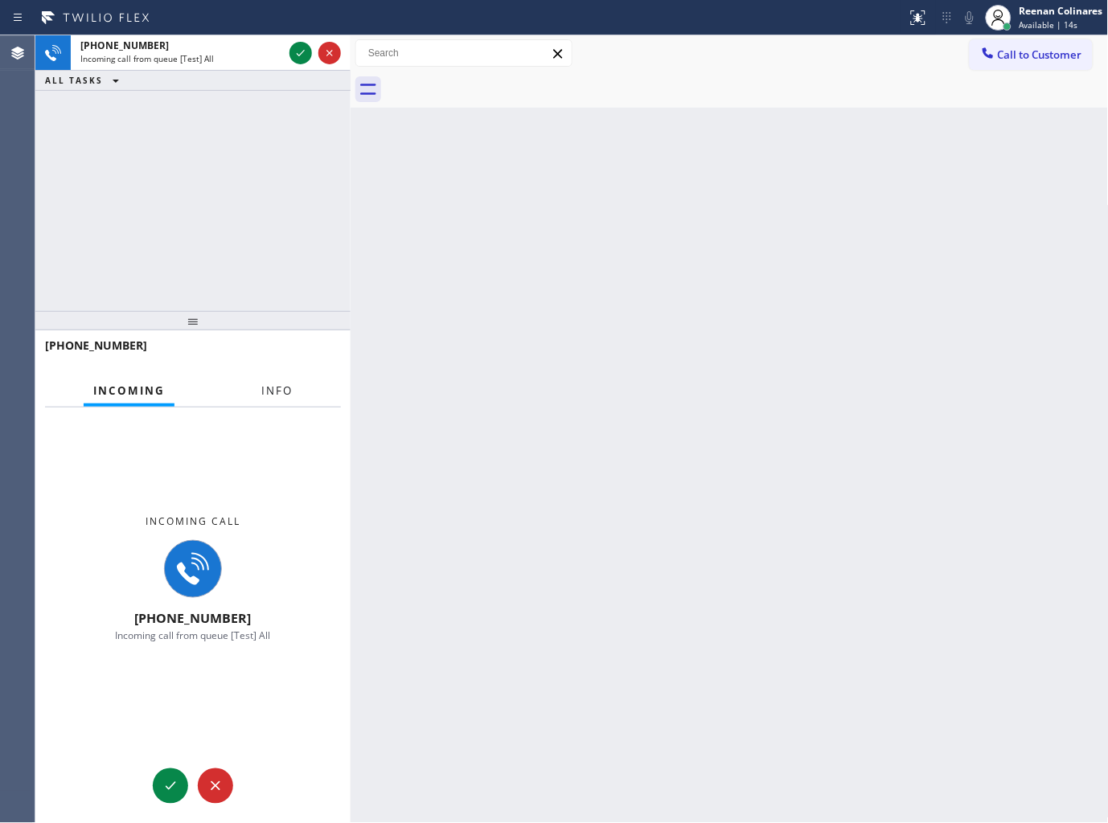
click at [285, 388] on span "Info" at bounding box center [276, 390] width 31 height 14
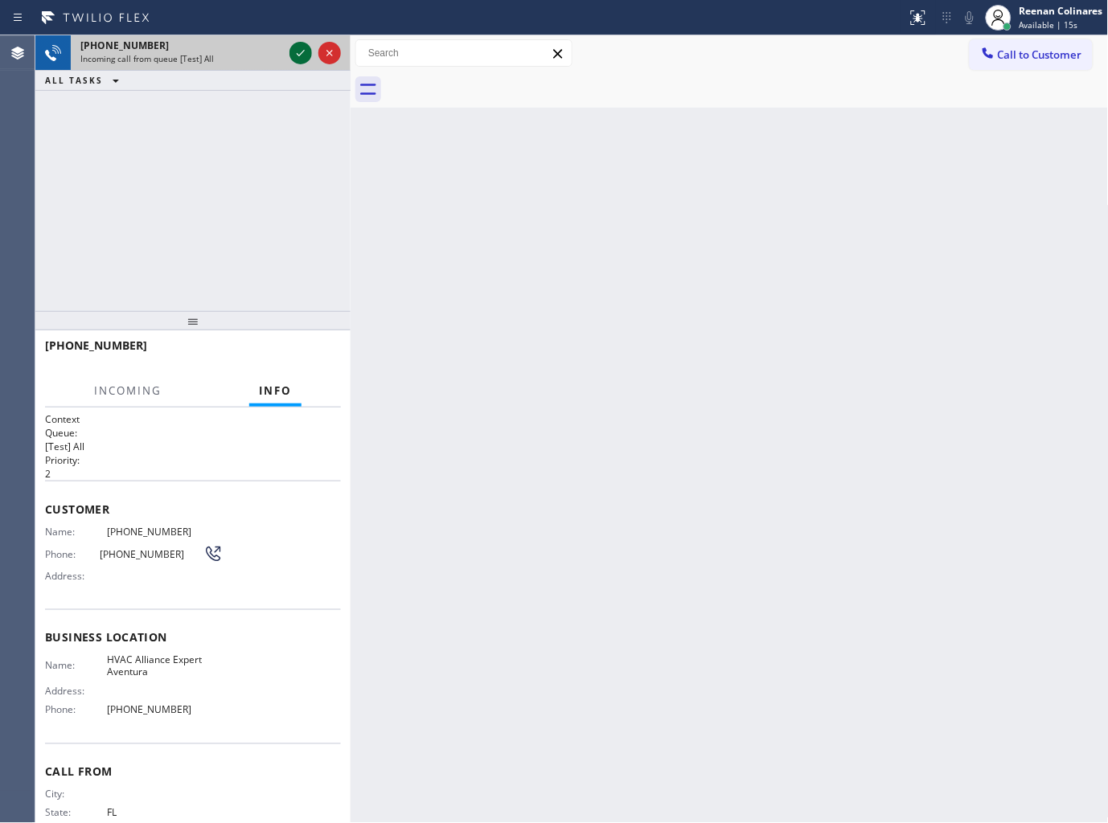
click at [295, 56] on icon at bounding box center [300, 52] width 19 height 19
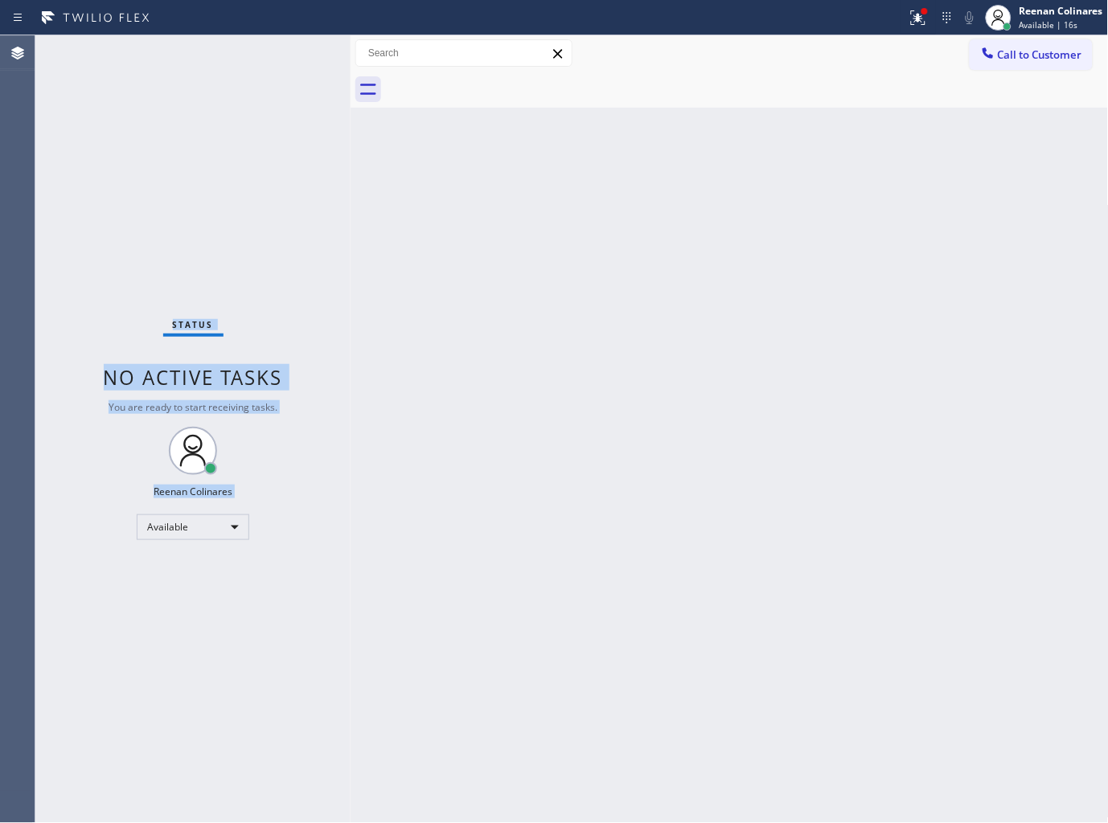
click at [240, 72] on div "Status No active tasks You are ready to start receiving tasks. Reenan Colinares…" at bounding box center [192, 429] width 315 height 788
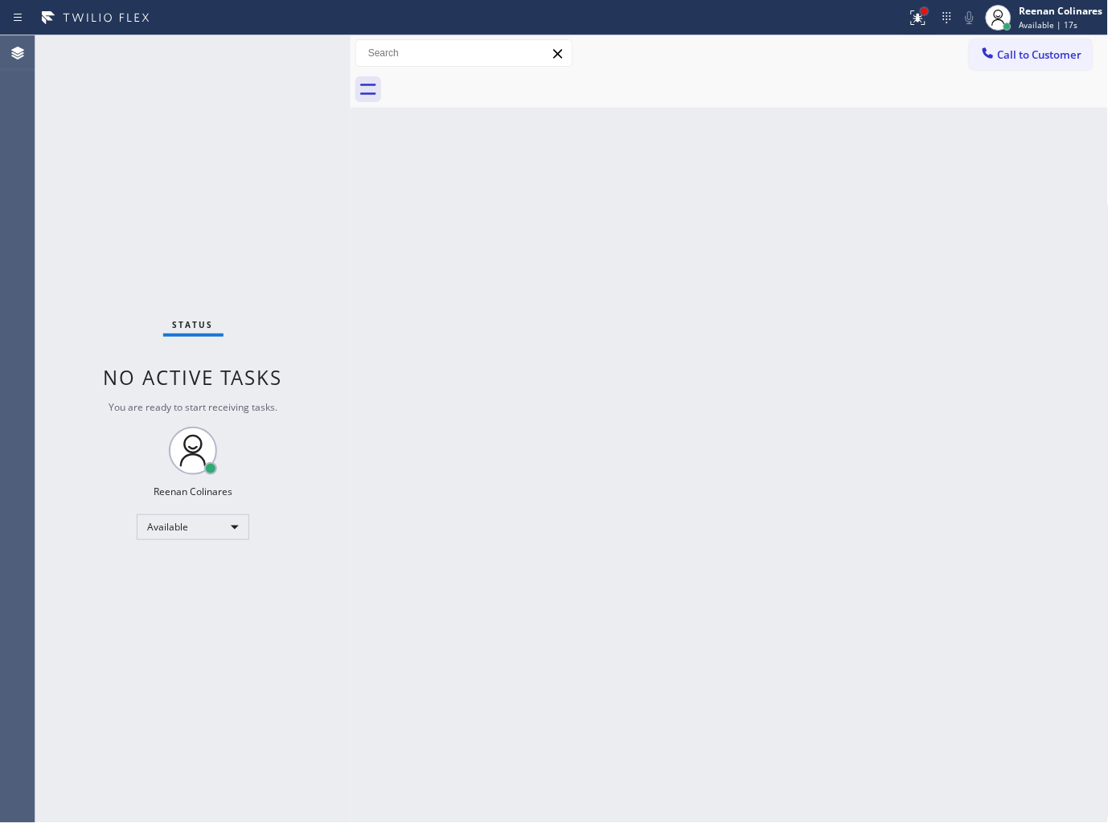
click at [920, 10] on div at bounding box center [925, 11] width 10 height 10
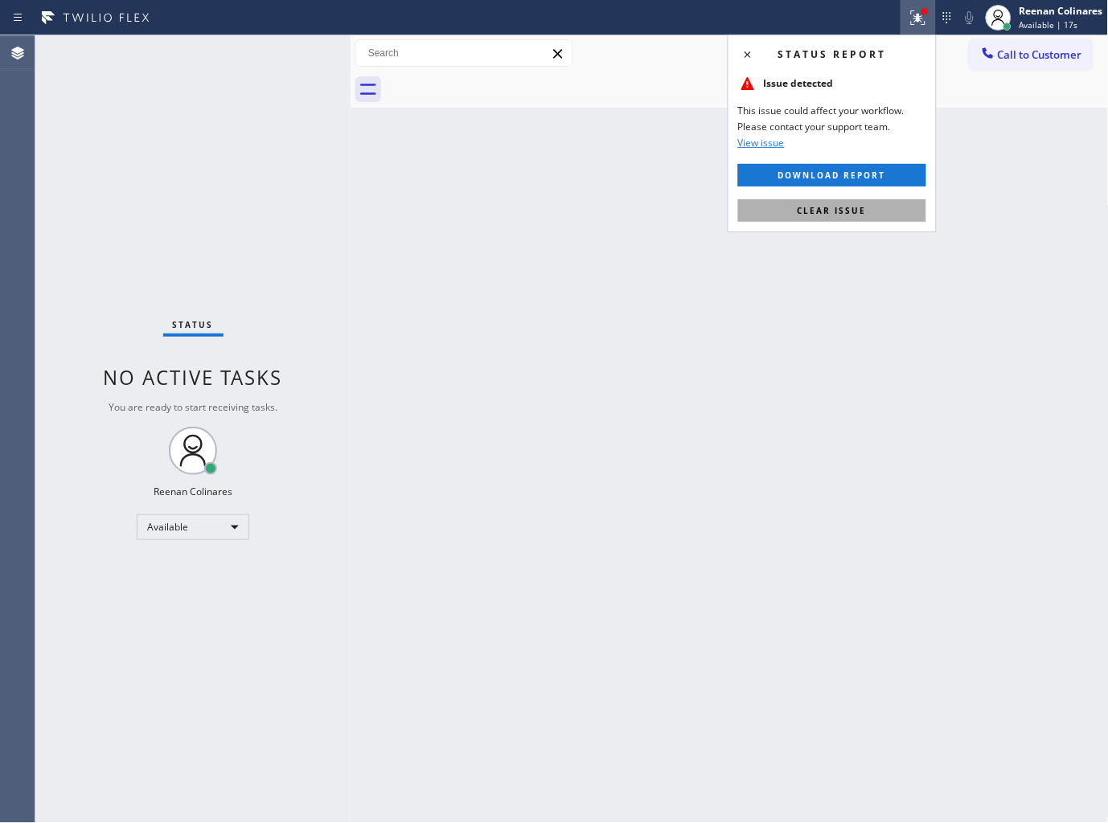
click at [841, 211] on span "Clear issue" at bounding box center [832, 210] width 69 height 11
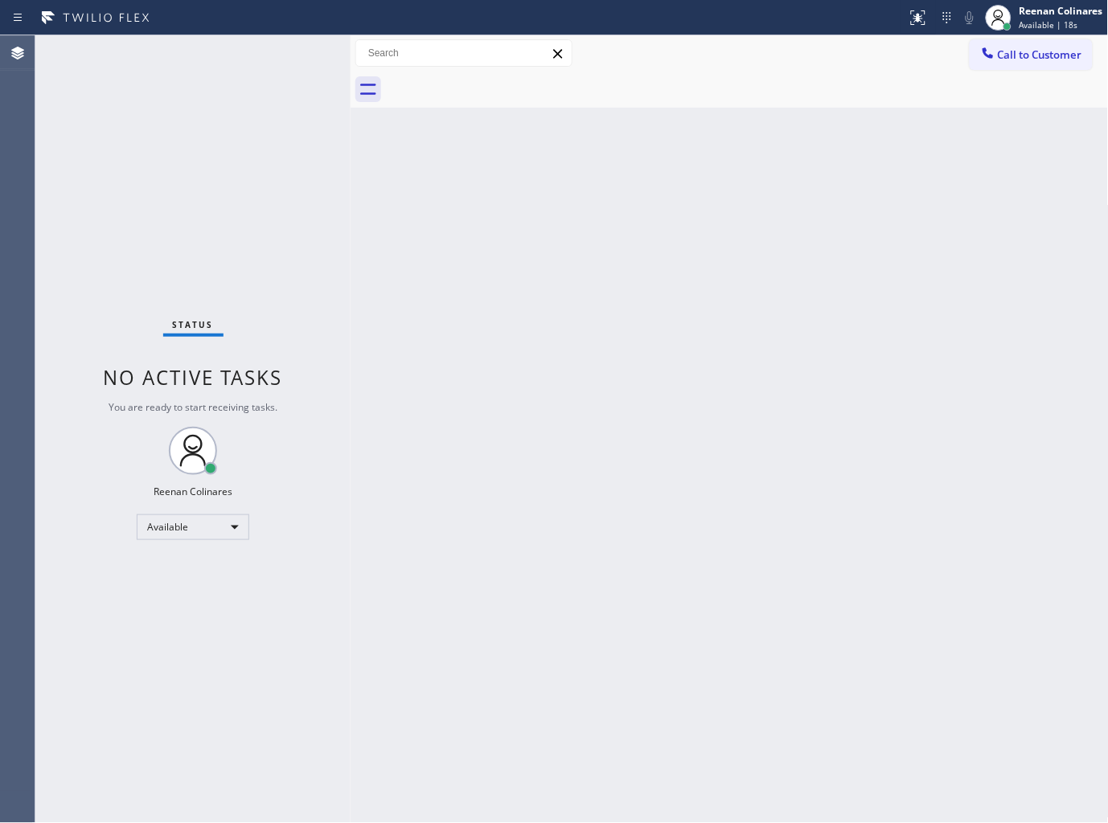
click at [390, 225] on div "Back to Dashboard Change Sender ID Customers Technicians Select a contact Outbo…" at bounding box center [730, 429] width 758 height 788
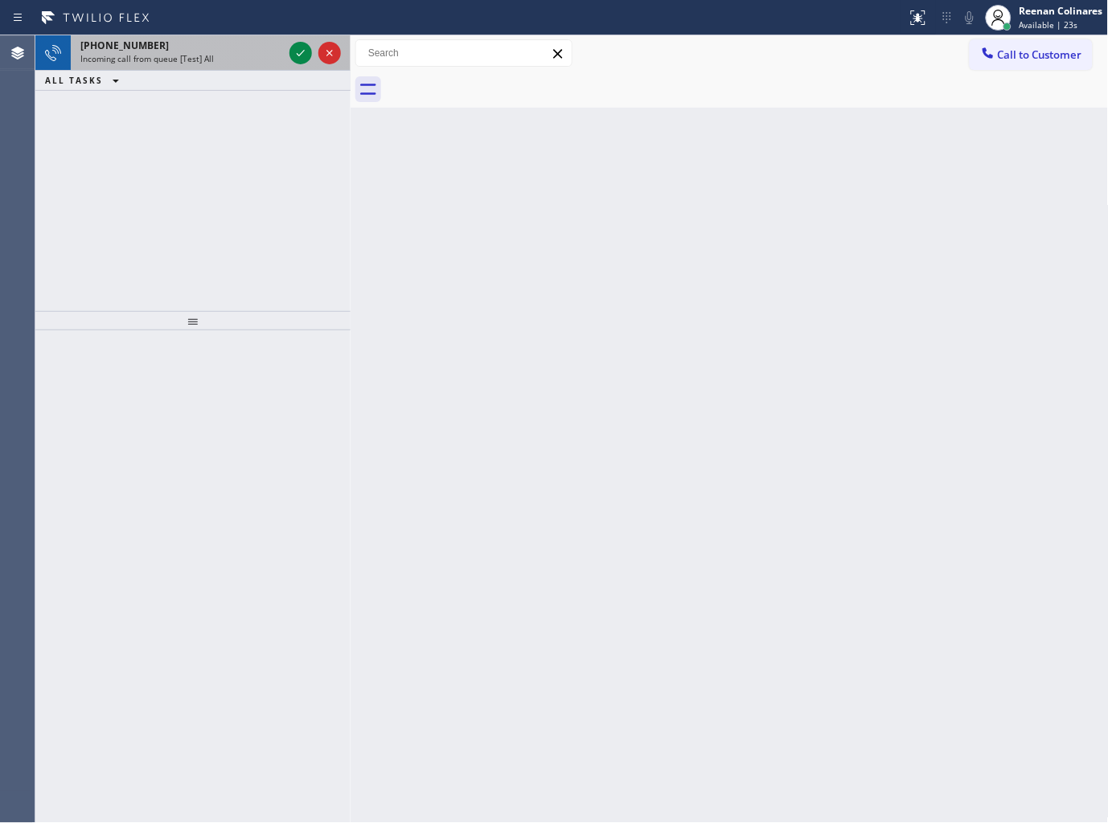
click at [162, 48] on div "[PHONE_NUMBER]" at bounding box center [181, 46] width 203 height 14
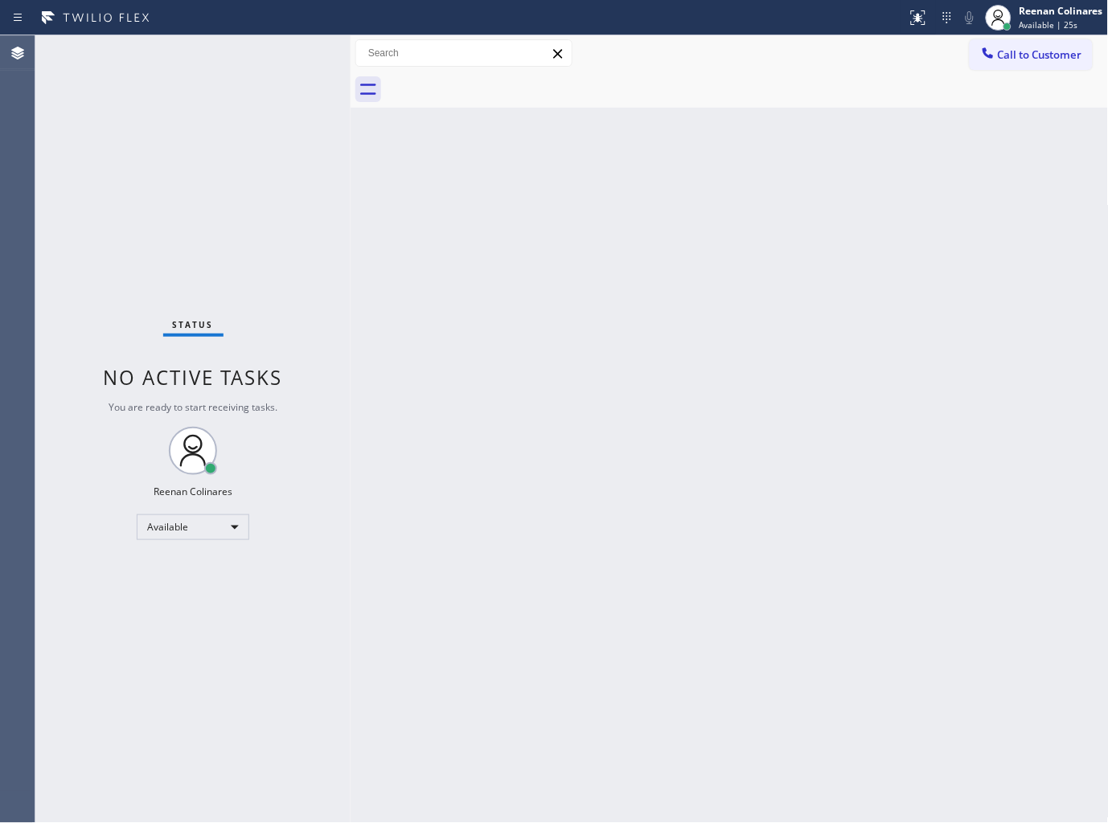
click at [205, 132] on div "Status No active tasks You are ready to start receiving tasks. Reenan Colinares…" at bounding box center [192, 429] width 315 height 788
click at [252, 58] on div "Status No active tasks You are ready to start receiving tasks. Reenan Colinares…" at bounding box center [192, 429] width 315 height 788
click at [281, 50] on div "Status No active tasks You are ready to start receiving tasks. Reenan Colinares…" at bounding box center [192, 429] width 315 height 788
click at [277, 51] on div "Status No active tasks You are ready to start receiving tasks. Reenan Colinares…" at bounding box center [192, 429] width 315 height 788
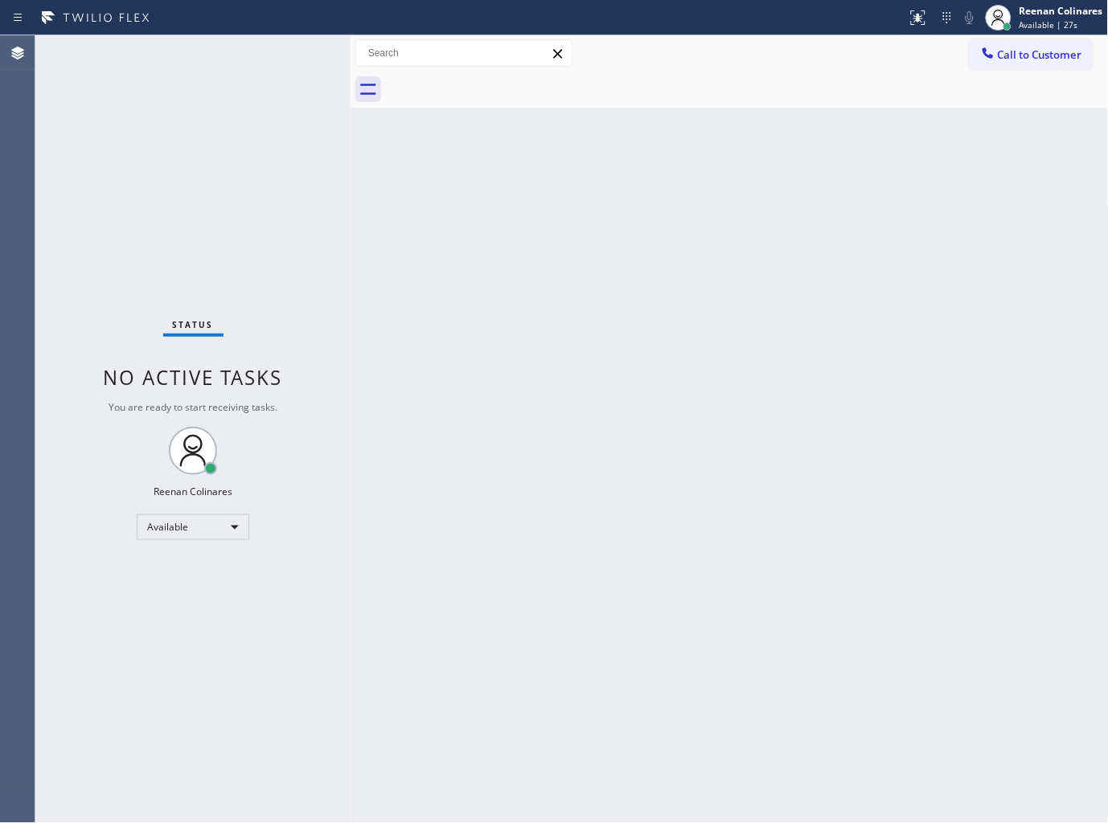
click at [277, 51] on div "Status No active tasks You are ready to start receiving tasks. Reenan Colinares…" at bounding box center [192, 429] width 315 height 788
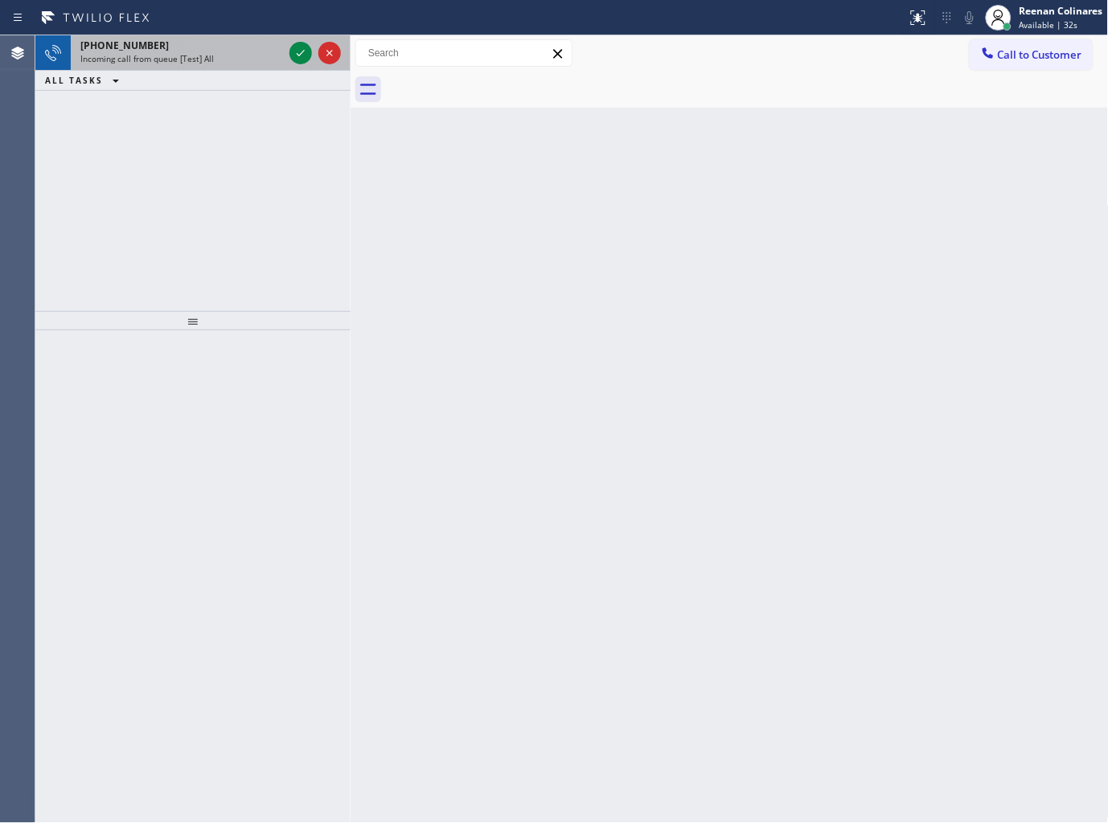
click at [260, 66] on div "[PHONE_NUMBER] Incoming call from queue [Test] All" at bounding box center [178, 52] width 215 height 35
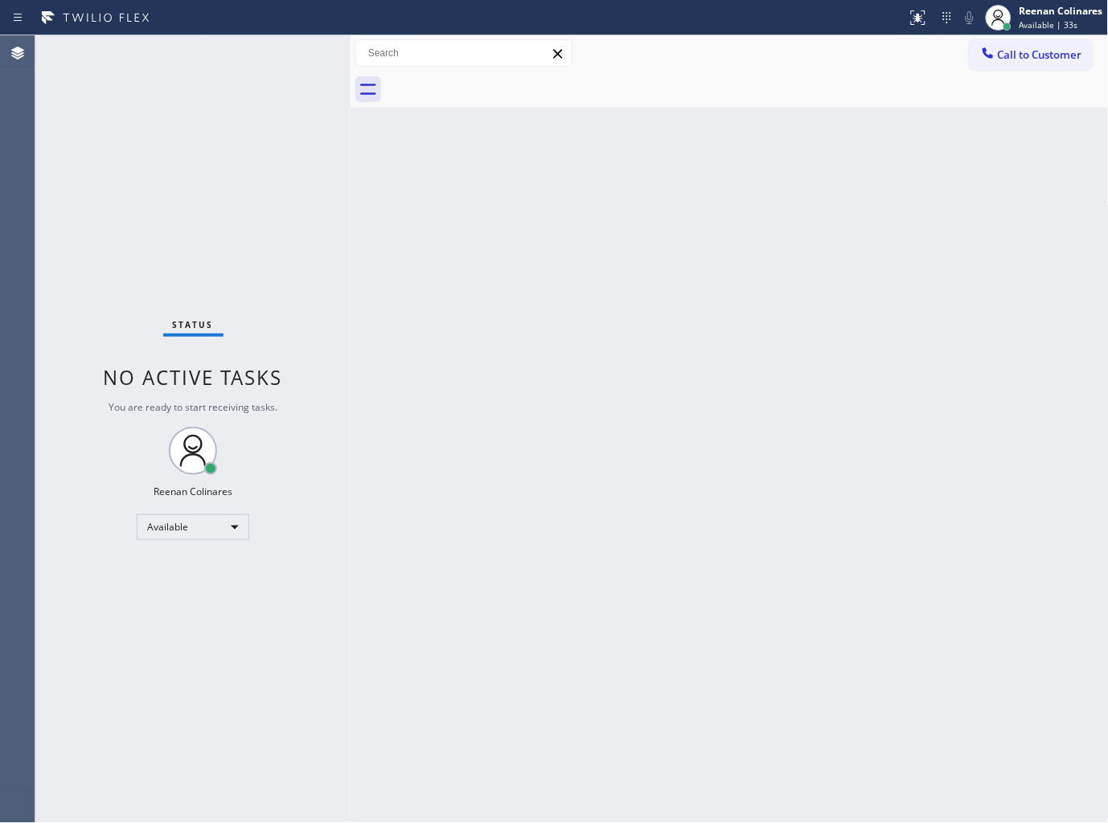
click at [253, 59] on div "Status No active tasks You are ready to start receiving tasks. Reenan Colinares…" at bounding box center [192, 429] width 315 height 788
click at [218, 46] on div "Status No active tasks You are ready to start receiving tasks. Reenan Colinares…" at bounding box center [192, 429] width 315 height 788
click at [241, 58] on div "Status No active tasks You are ready to start receiving tasks. Reenan Colinares…" at bounding box center [192, 429] width 315 height 788
drag, startPoint x: 252, startPoint y: 60, endPoint x: 262, endPoint y: 70, distance: 13.6
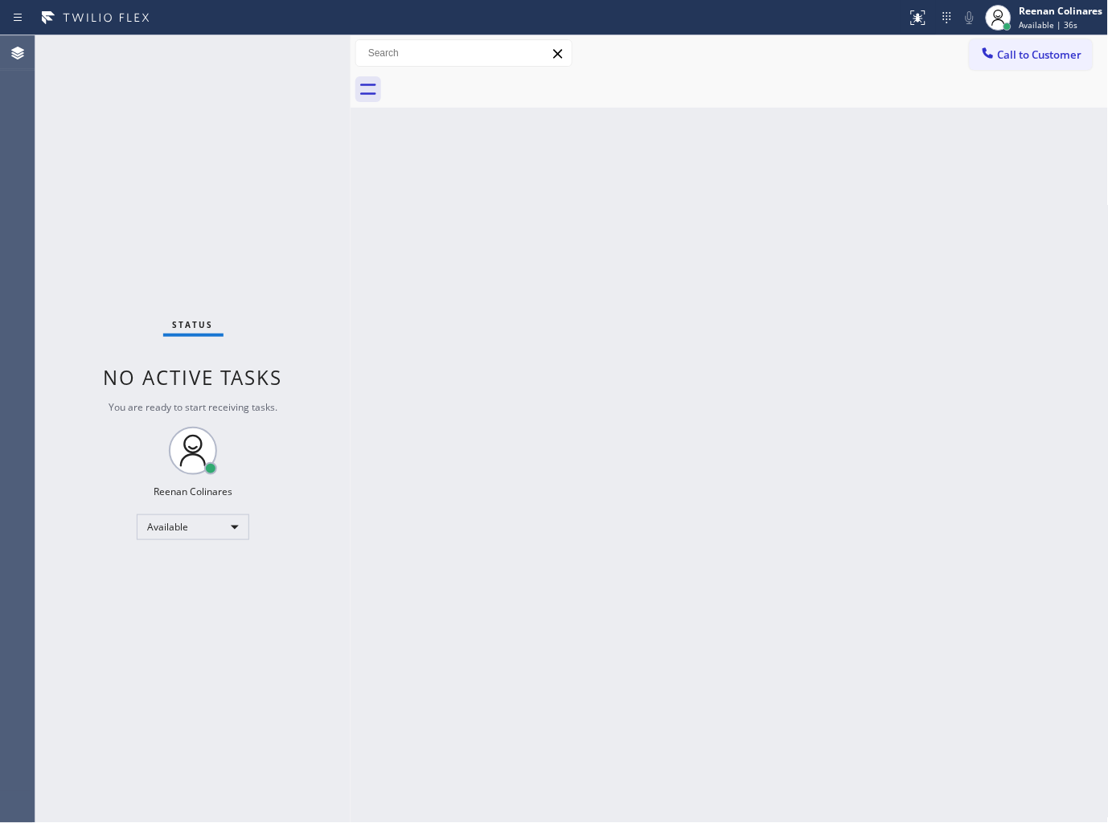
click at [253, 62] on div "Status No active tasks You are ready to start receiving tasks. Reenan Colinares…" at bounding box center [192, 429] width 315 height 788
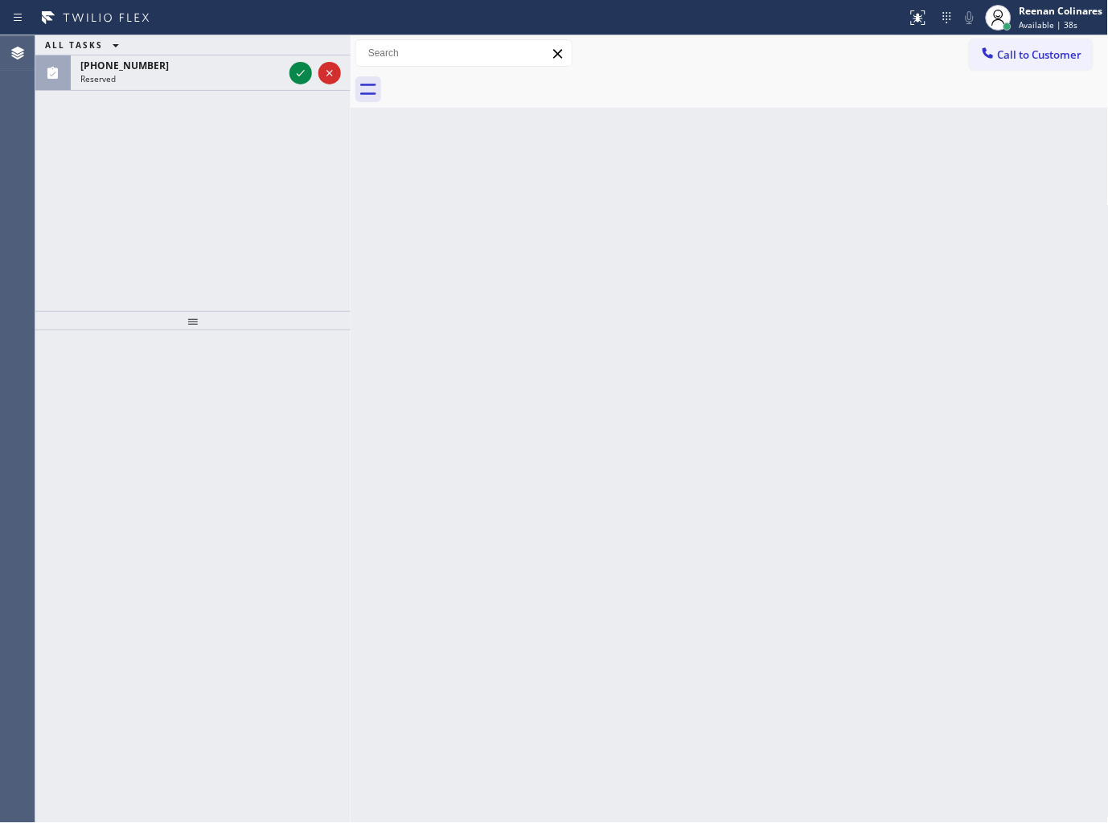
click at [244, 25] on div at bounding box center [453, 18] width 894 height 26
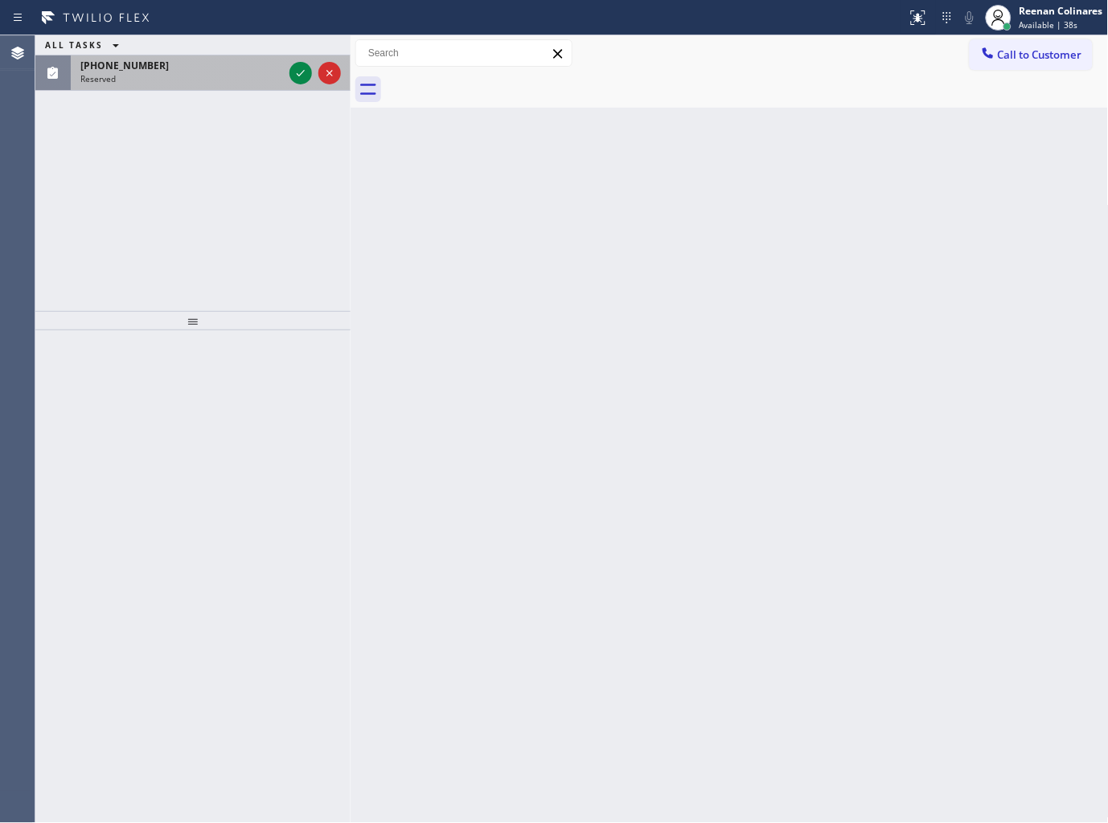
click at [213, 69] on div "[PHONE_NUMBER]" at bounding box center [181, 66] width 203 height 14
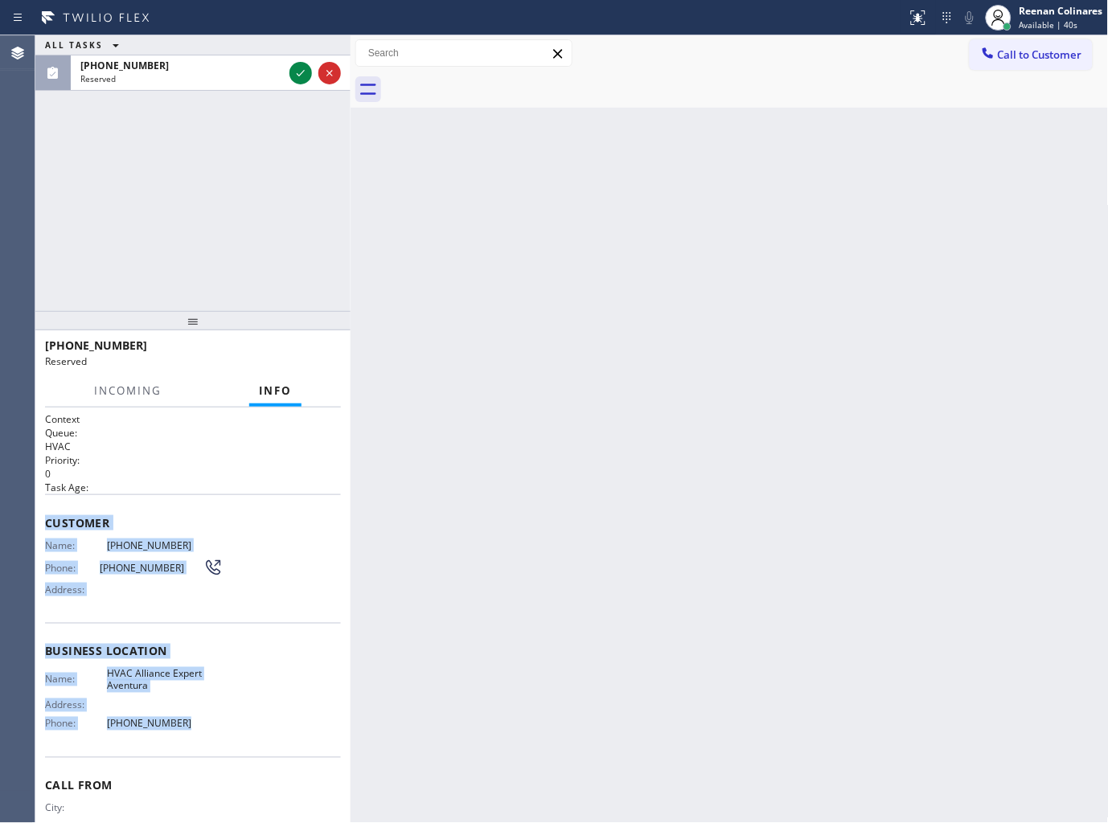
drag, startPoint x: 48, startPoint y: 524, endPoint x: 326, endPoint y: 742, distance: 352.7
click at [259, 734] on div "Context Queue: HVAC Priority: 0 Task Age: Customer Name: [PHONE_NUMBER] Phone: …" at bounding box center [193, 645] width 296 height 466
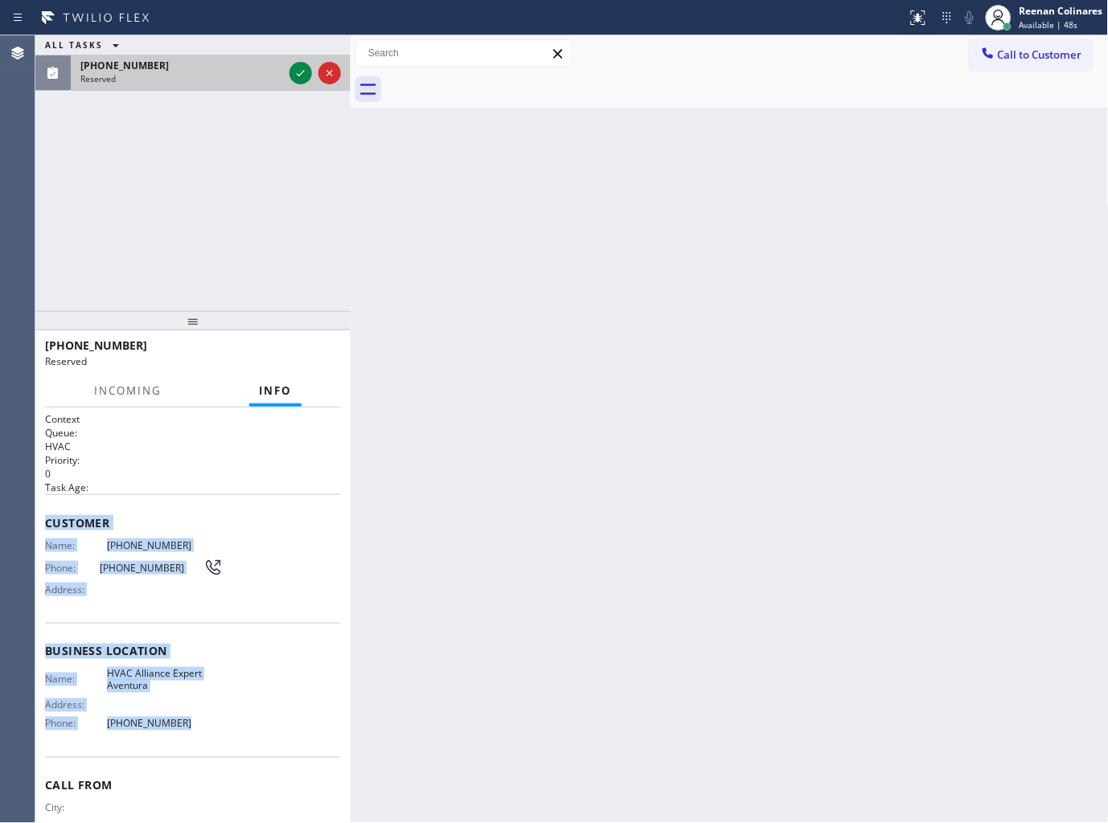
click at [245, 71] on div "[PHONE_NUMBER] Reserved" at bounding box center [178, 72] width 215 height 35
click at [297, 74] on icon at bounding box center [300, 73] width 19 height 19
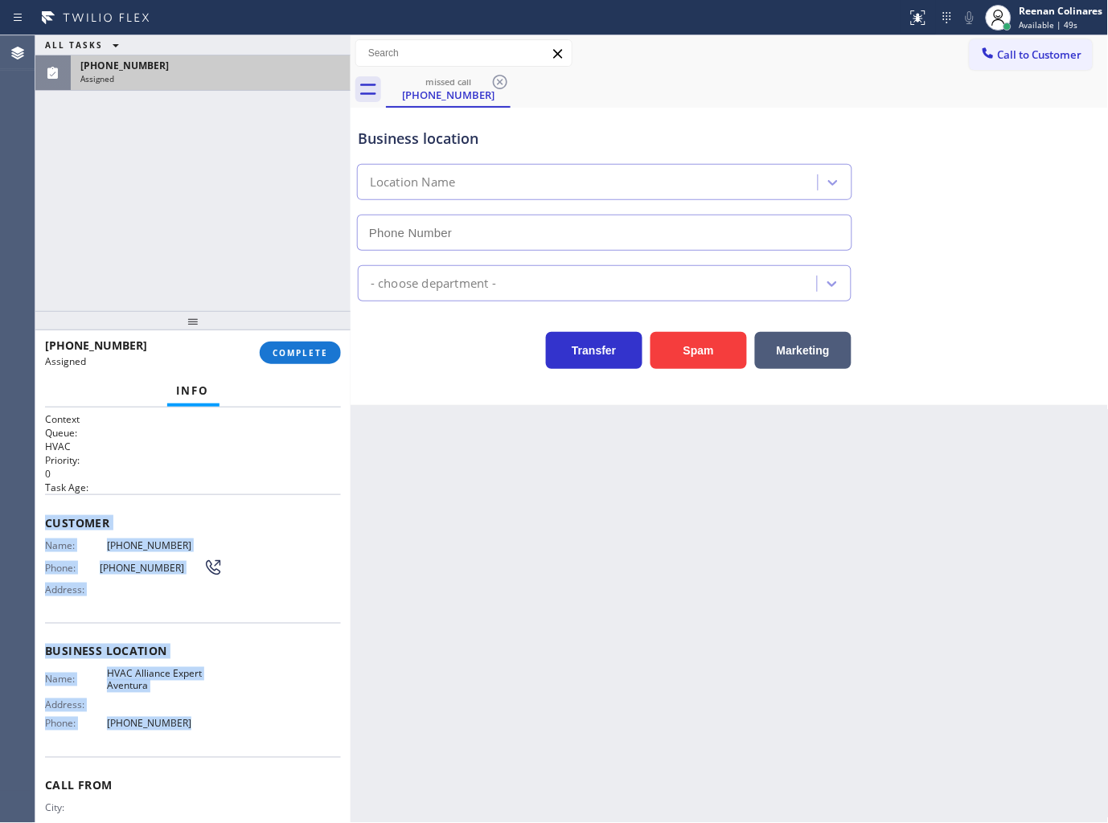
type input "[PHONE_NUMBER]"
click at [319, 359] on button "COMPLETE" at bounding box center [300, 353] width 81 height 23
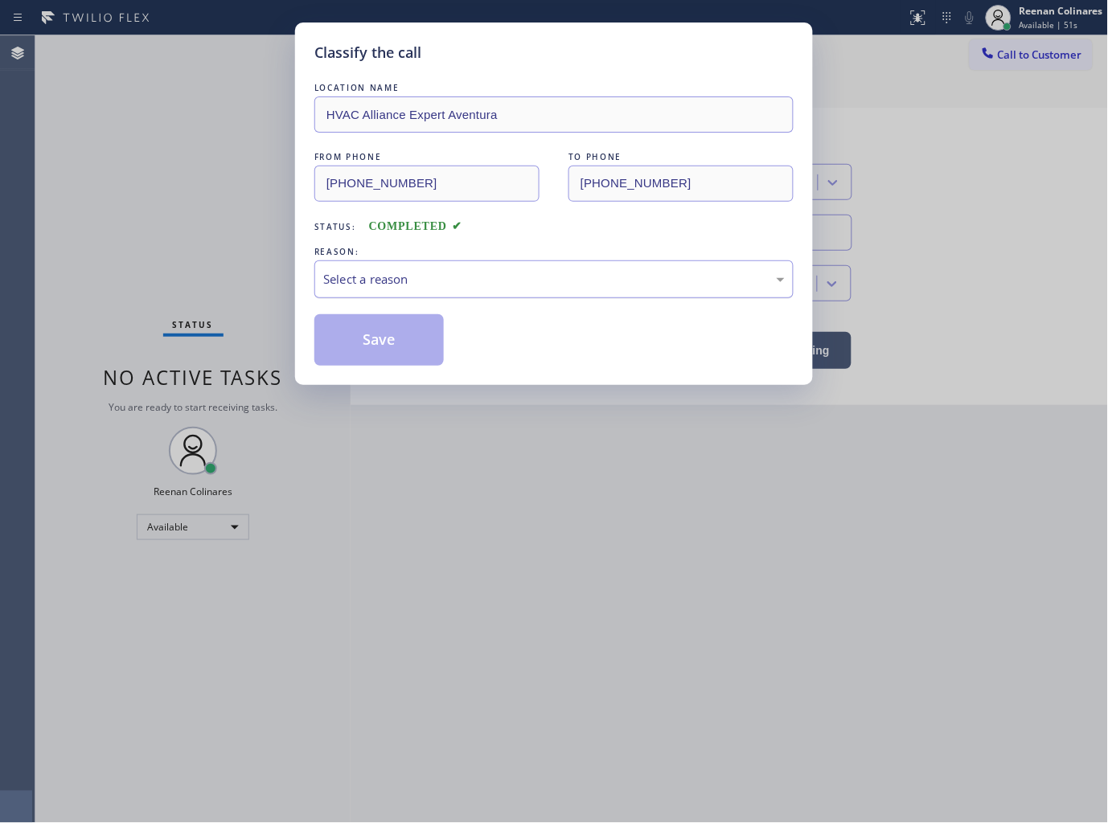
click at [410, 274] on div "Select a reason" at bounding box center [553, 279] width 461 height 18
click at [342, 363] on button "Save" at bounding box center [378, 339] width 129 height 51
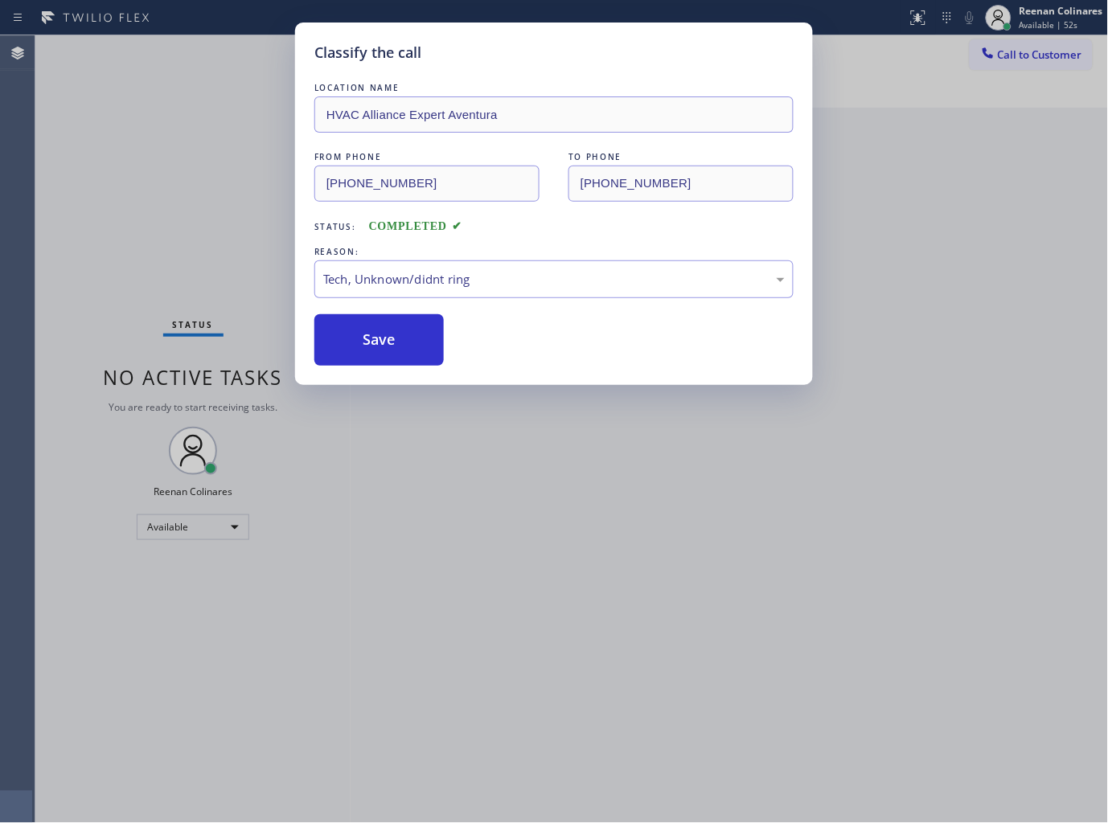
drag, startPoint x: 305, startPoint y: 311, endPoint x: 169, endPoint y: 234, distance: 157.0
click at [303, 310] on div "Classify the call LOCATION NAME HVAC Alliance Expert Aventura FROM PHONE [PHONE…" at bounding box center [554, 204] width 518 height 363
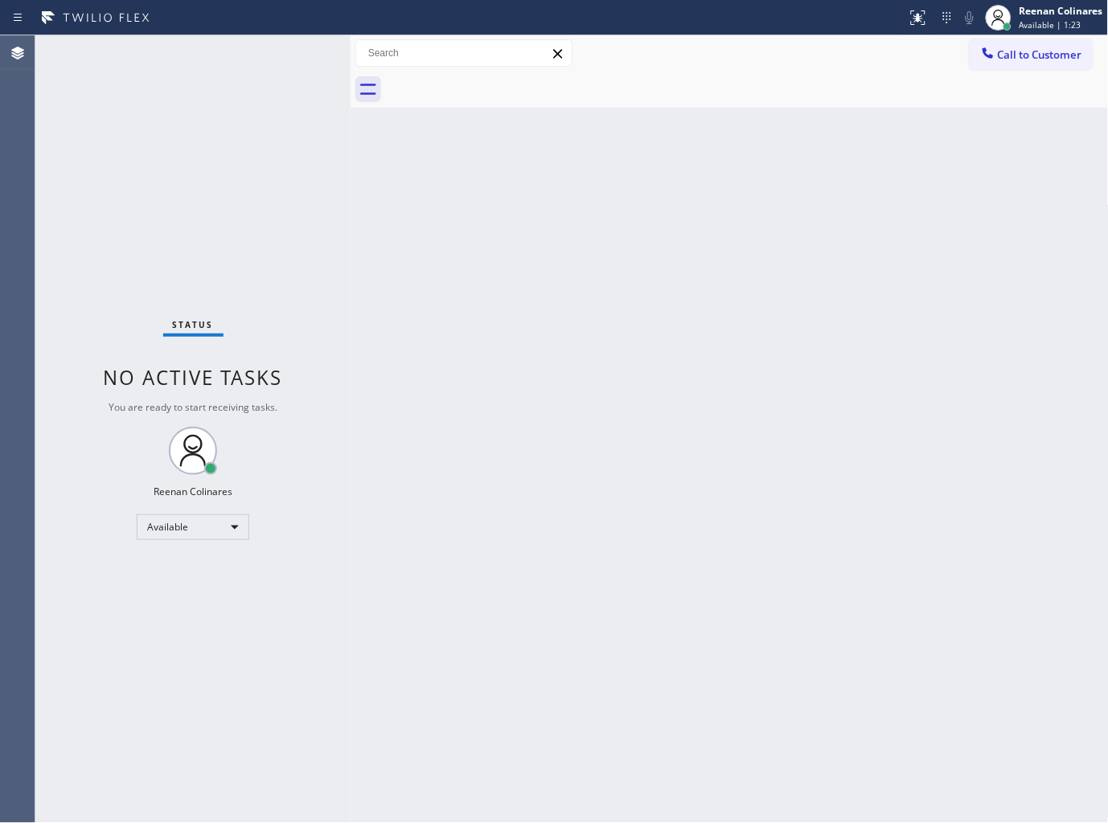
click at [778, 118] on div "Back to Dashboard Change Sender ID Customers Technicians Select a contact Outbo…" at bounding box center [730, 429] width 758 height 788
click at [1041, 10] on div "Reenan Colinares" at bounding box center [1061, 11] width 84 height 14
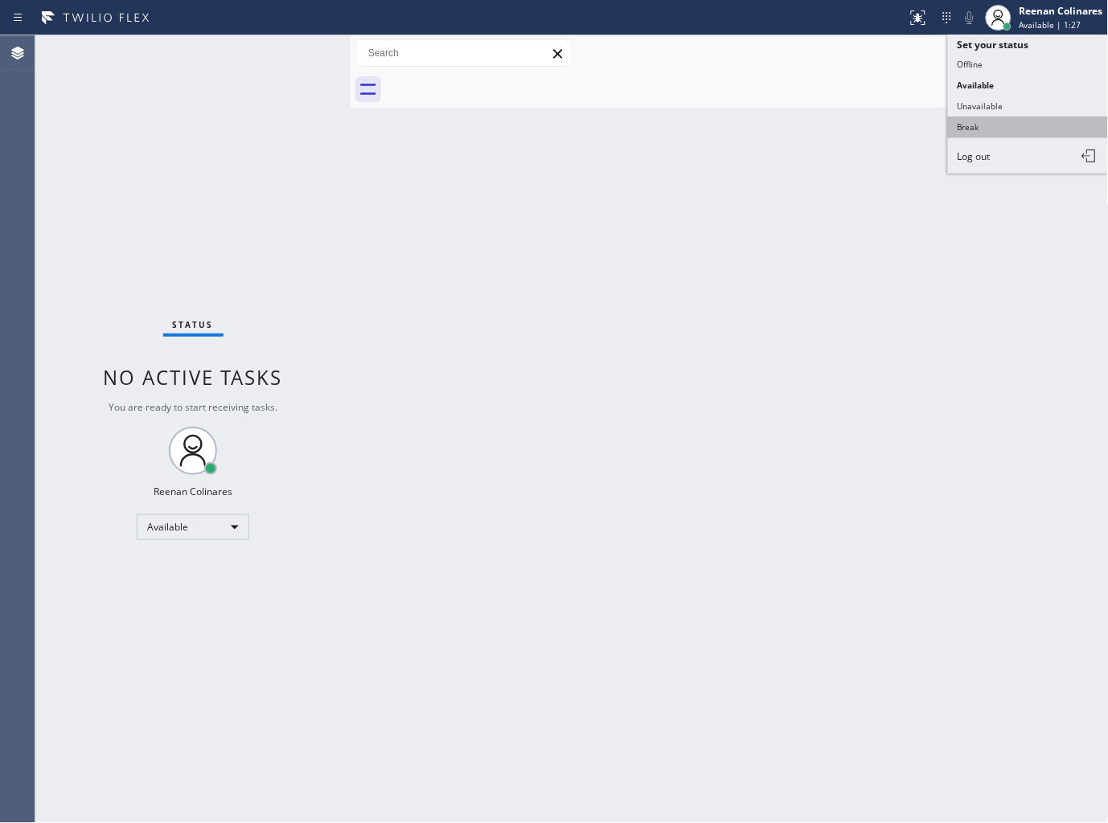
click at [981, 130] on button "Break" at bounding box center [1028, 127] width 161 height 21
